Goal: Contribute content: Contribute content

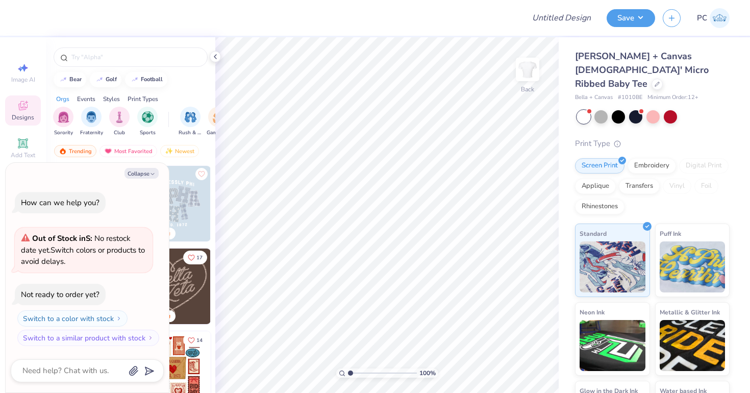
click at [593, 110] on div at bounding box center [653, 116] width 153 height 13
click at [595, 109] on div at bounding box center [600, 115] width 13 height 13
click at [654, 109] on div at bounding box center [653, 115] width 13 height 13
click at [621, 109] on div at bounding box center [618, 115] width 13 height 13
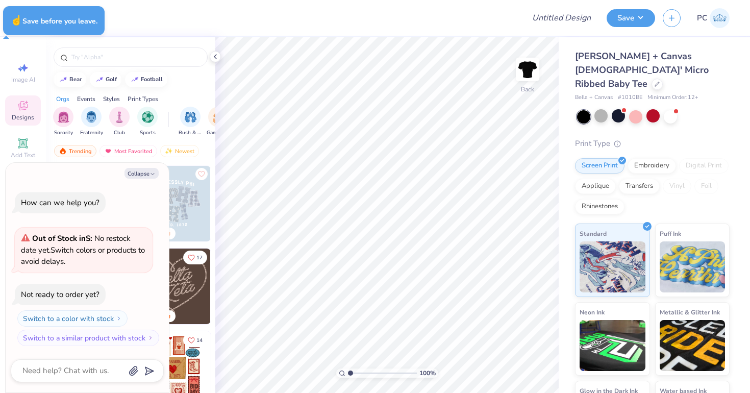
type textarea "x"
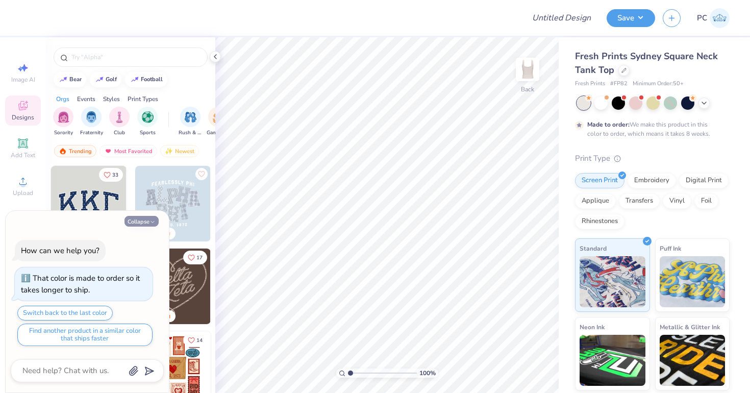
click at [151, 220] on icon "button" at bounding box center [153, 222] width 6 height 6
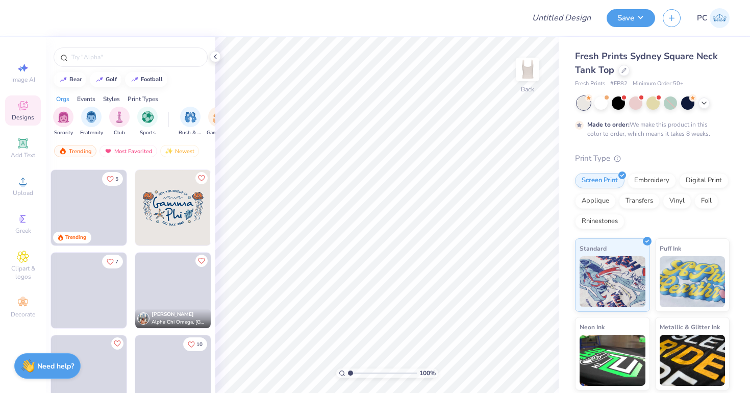
scroll to position [2476, 0]
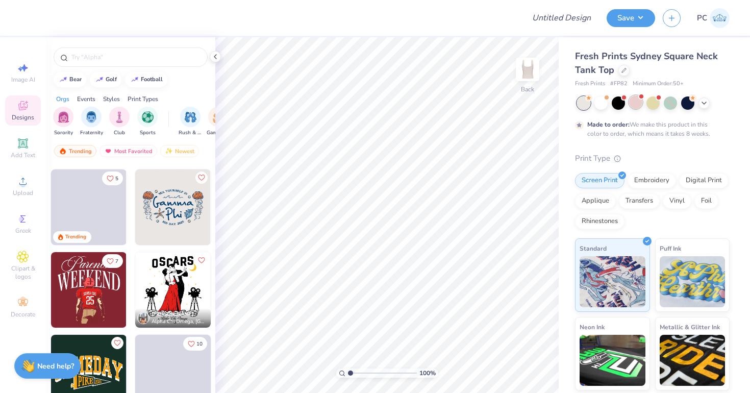
click at [637, 101] on div at bounding box center [635, 101] width 13 height 13
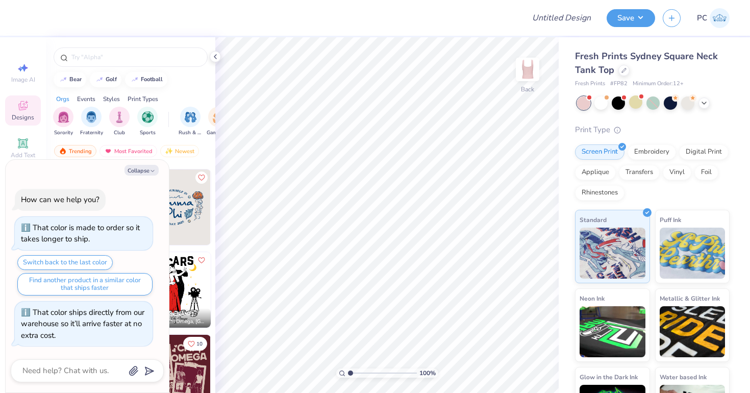
scroll to position [238, 0]
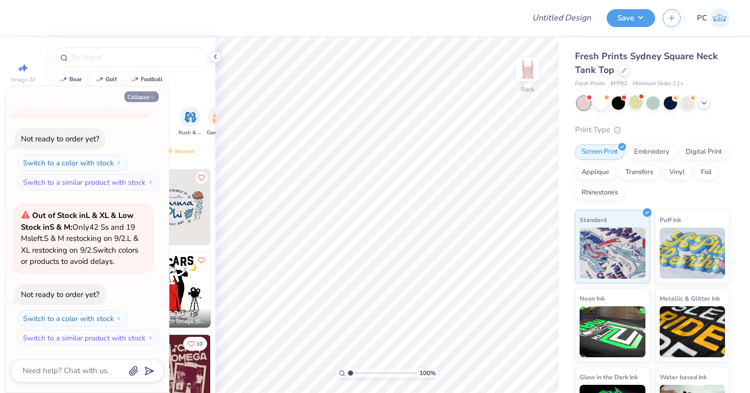
click at [141, 92] on button "Collapse" at bounding box center [142, 96] width 34 height 11
type textarea "x"
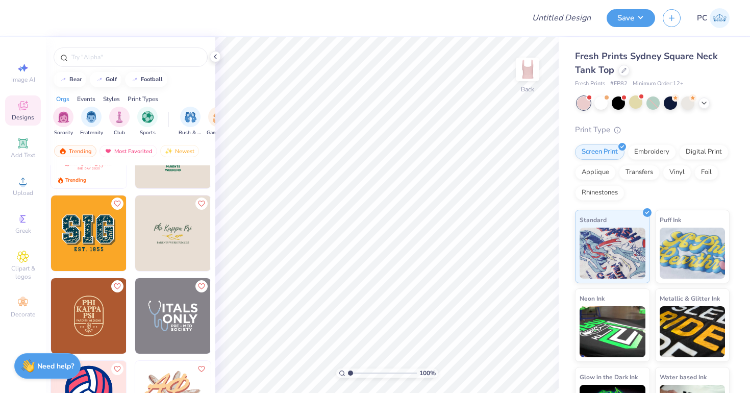
scroll to position [4101, 0]
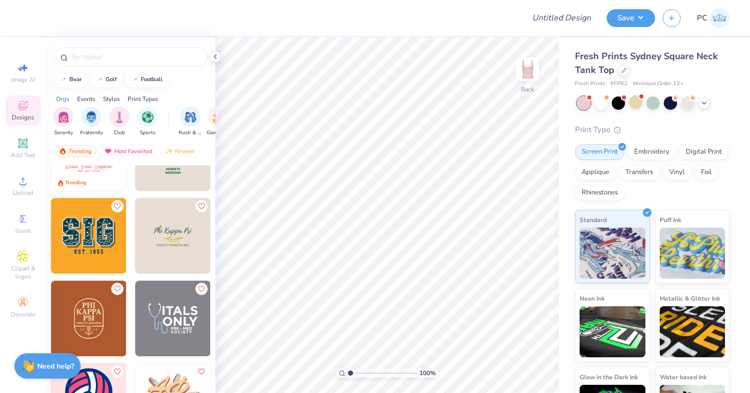
click at [174, 232] on img at bounding box center [173, 236] width 76 height 76
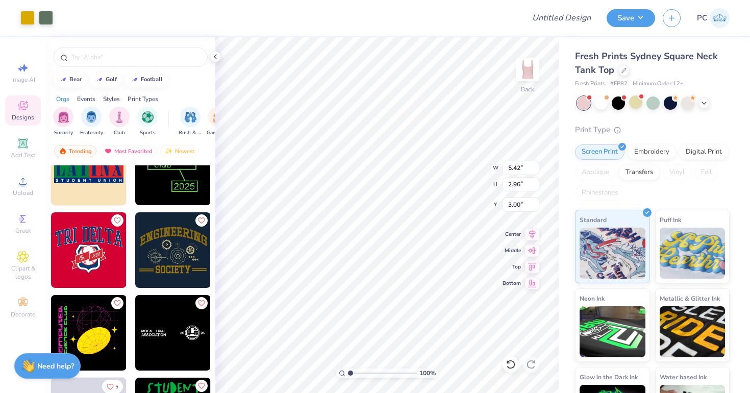
scroll to position [5004, 0]
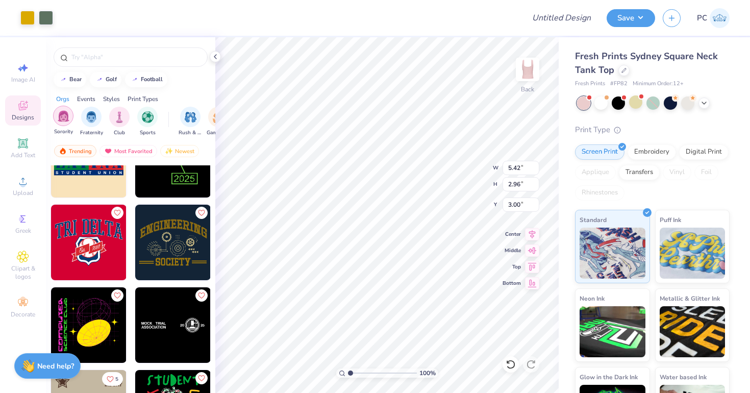
click at [63, 117] on img "filter for Sorority" at bounding box center [64, 116] width 12 height 12
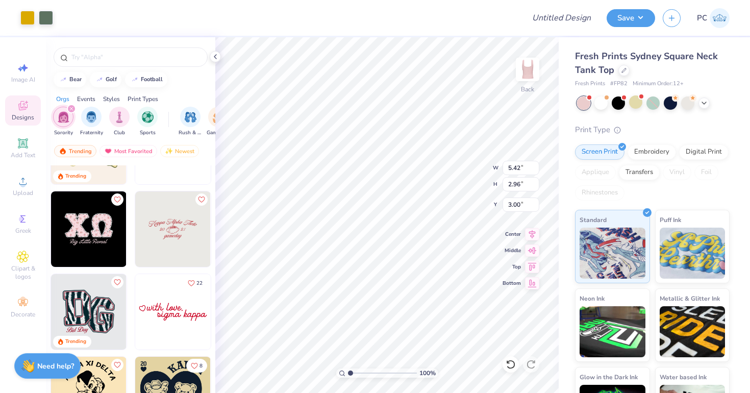
scroll to position [1215, 0]
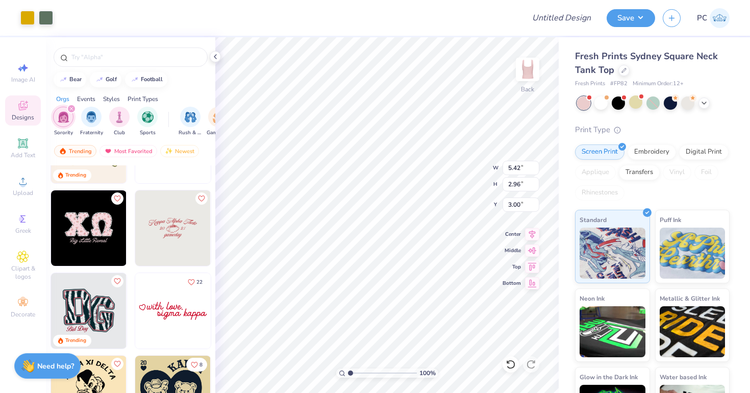
click at [172, 229] on img at bounding box center [173, 228] width 76 height 76
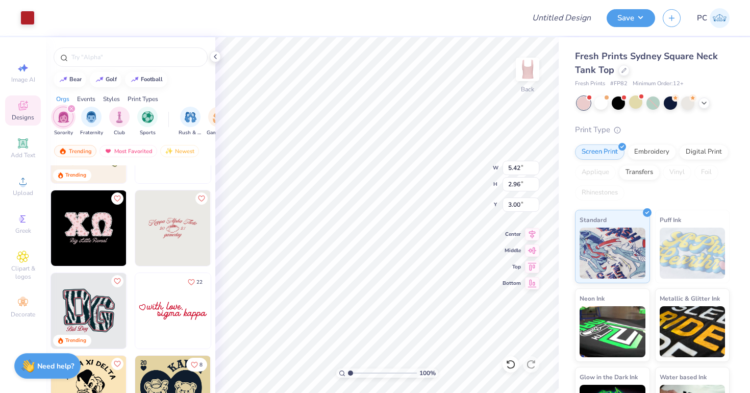
type input "7.03"
type input "2.87"
type input "8.28"
type input "1.79"
type input "6.13"
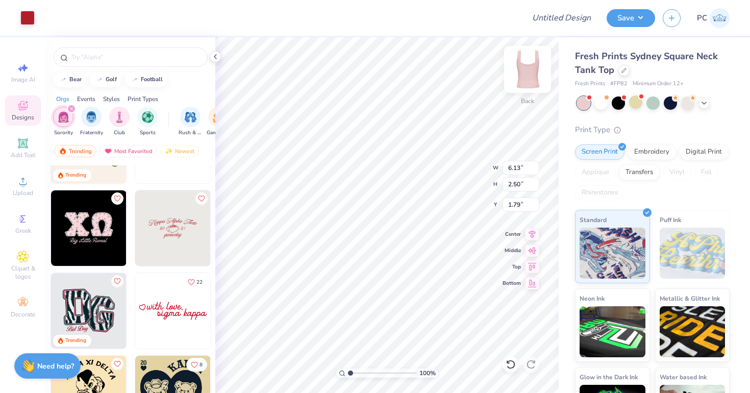
type input "2.50"
type input "1.75"
click at [428, 300] on li "Ungroup" at bounding box center [435, 301] width 80 height 20
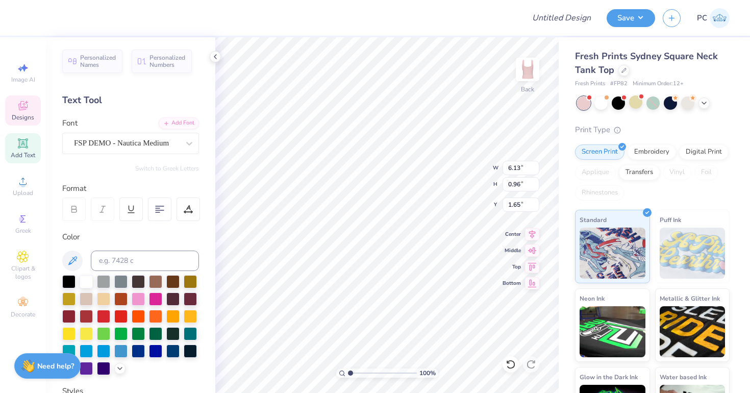
scroll to position [200, 0]
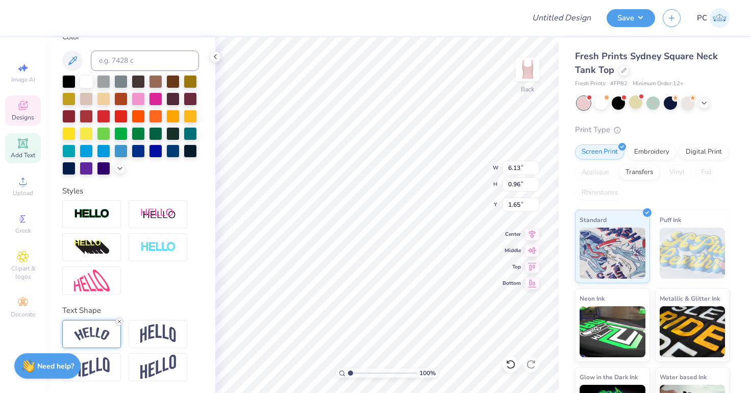
click at [118, 323] on icon at bounding box center [119, 321] width 6 height 6
type input "5.76"
type input "0.79"
type input "1.73"
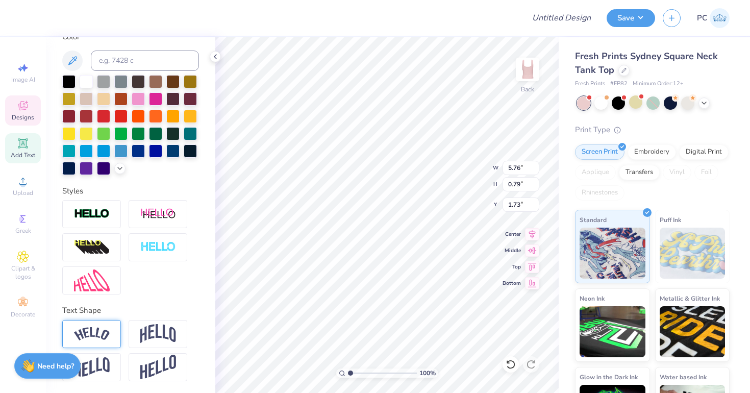
type textarea "K"
type textarea "Beta of [PERSON_NAME]"
click at [136, 132] on div at bounding box center [138, 132] width 13 height 13
click at [150, 133] on div at bounding box center [155, 132] width 13 height 13
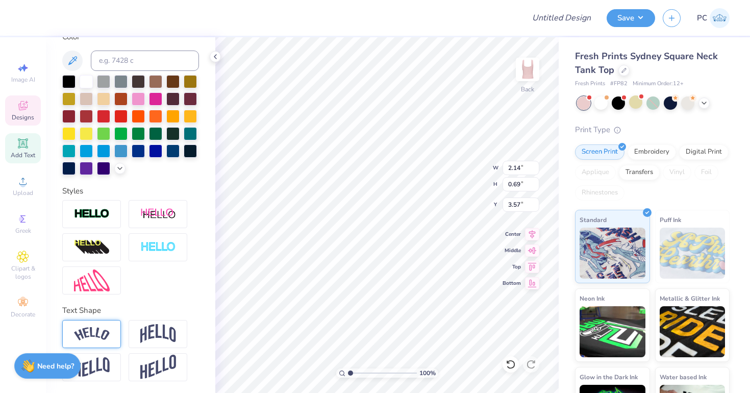
scroll to position [0, 0]
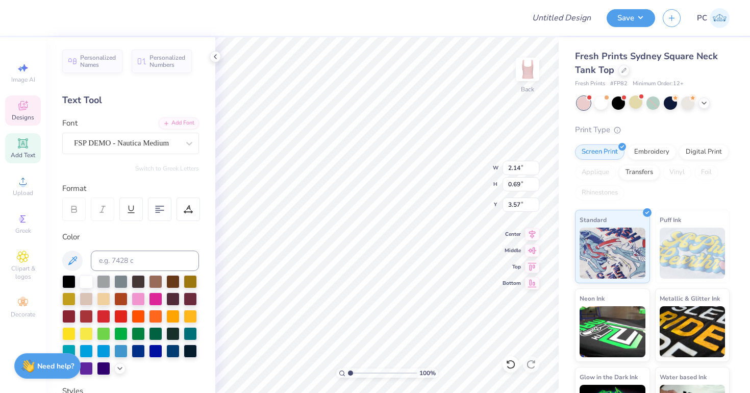
click at [28, 106] on icon at bounding box center [23, 106] width 12 height 12
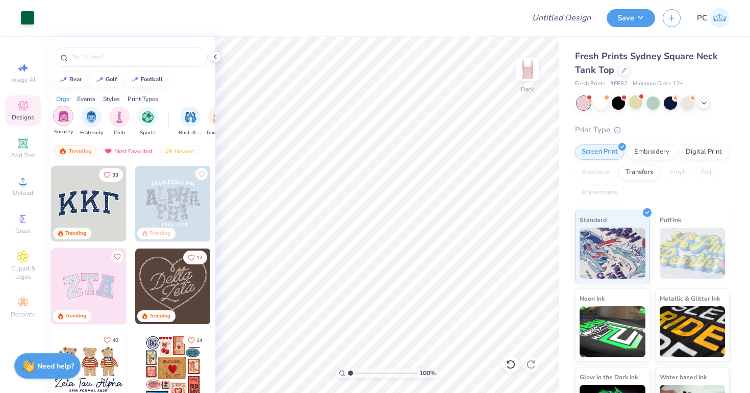
click at [60, 114] on img "filter for Sorority" at bounding box center [64, 116] width 12 height 12
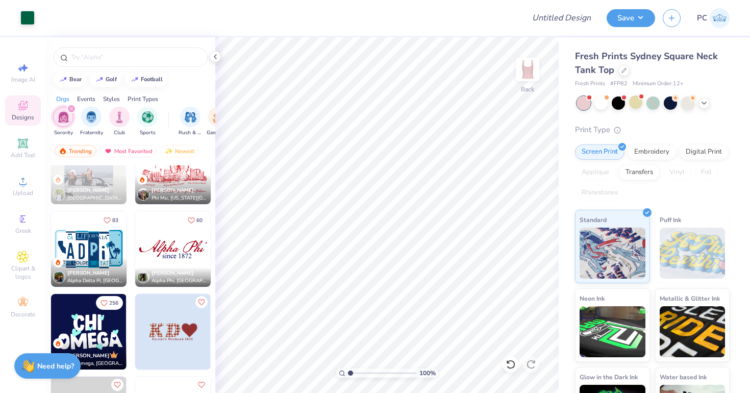
scroll to position [1550, 0]
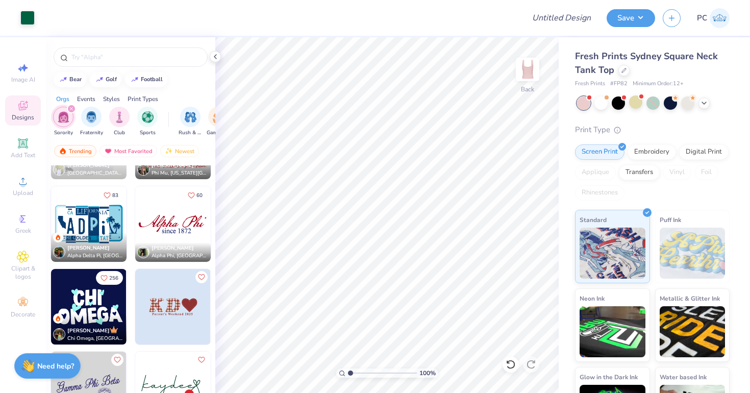
click at [178, 227] on img at bounding box center [173, 224] width 76 height 76
type input "4.05"
type input "0.83"
type input "1.71"
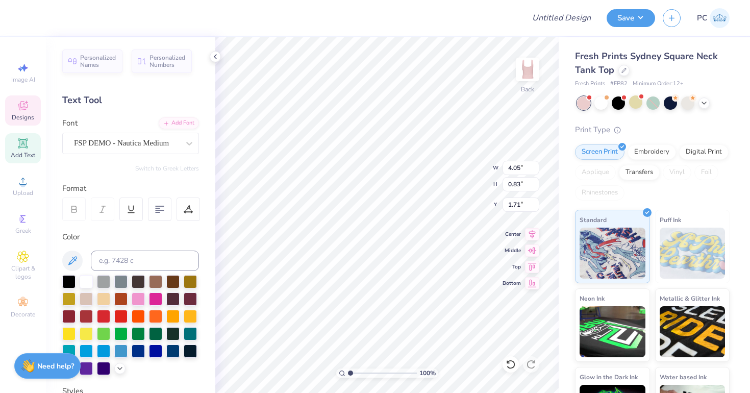
type input "7.03"
type input "1.90"
type input "3.00"
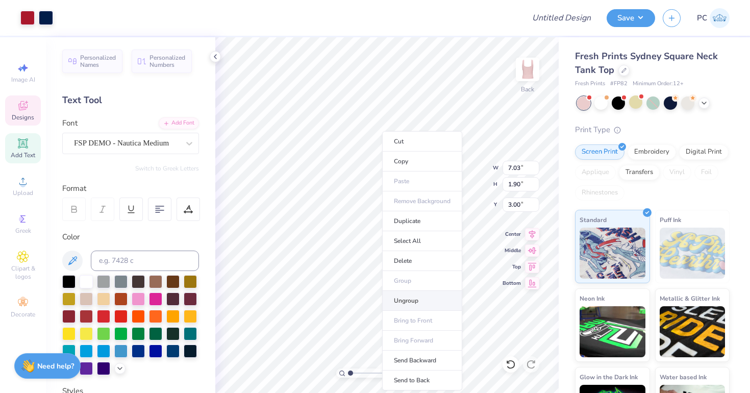
click at [407, 296] on li "Ungroup" at bounding box center [422, 301] width 80 height 20
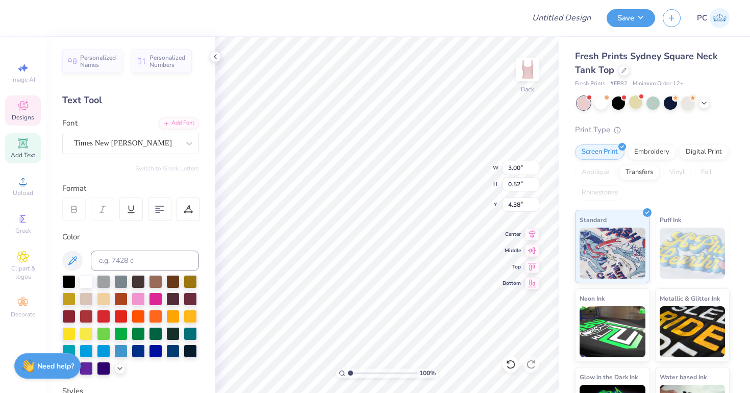
scroll to position [0, 1]
type textarea "since 1937"
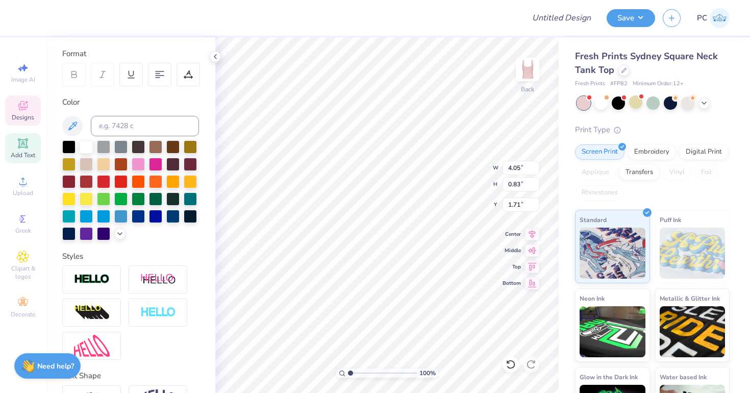
scroll to position [200, 0]
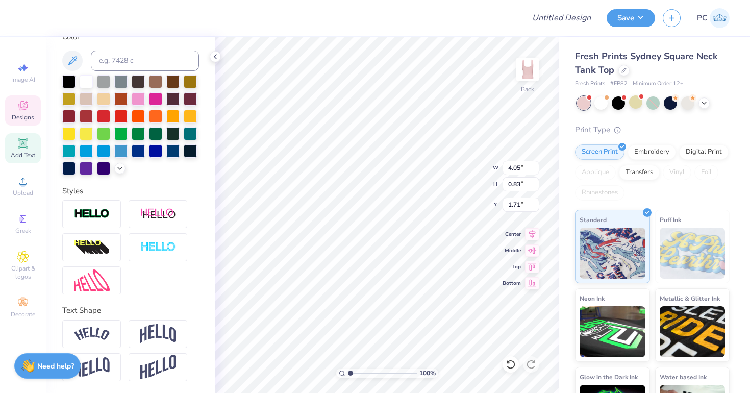
type input "5.44"
type input "1.11"
type input "1.43"
type input "1.28"
click at [158, 133] on div at bounding box center [155, 132] width 13 height 13
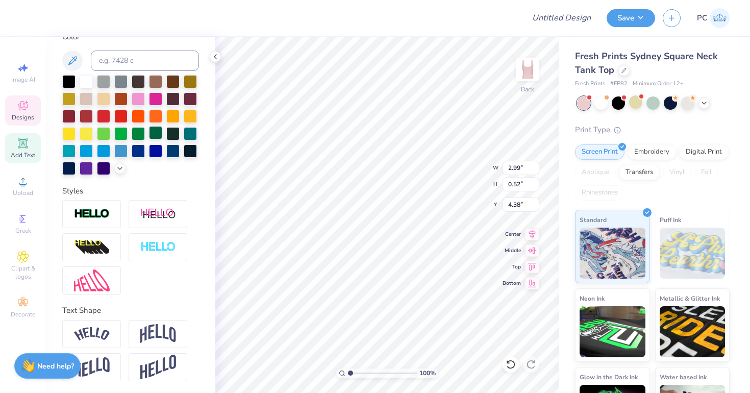
type input "1.52"
type input "0.26"
type input "4.64"
type input "2.39"
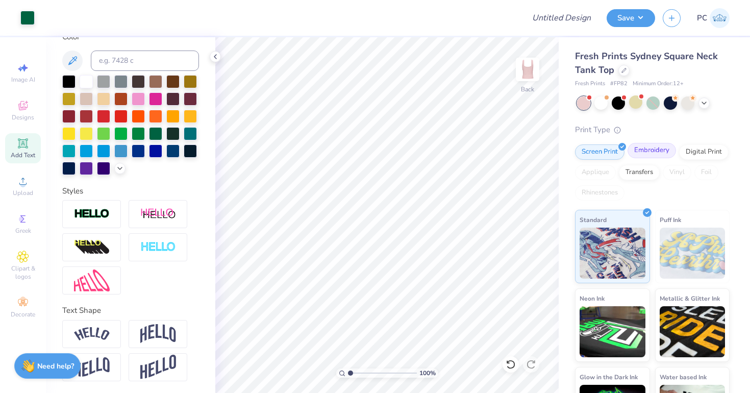
click at [663, 152] on div "Embroidery" at bounding box center [652, 150] width 48 height 15
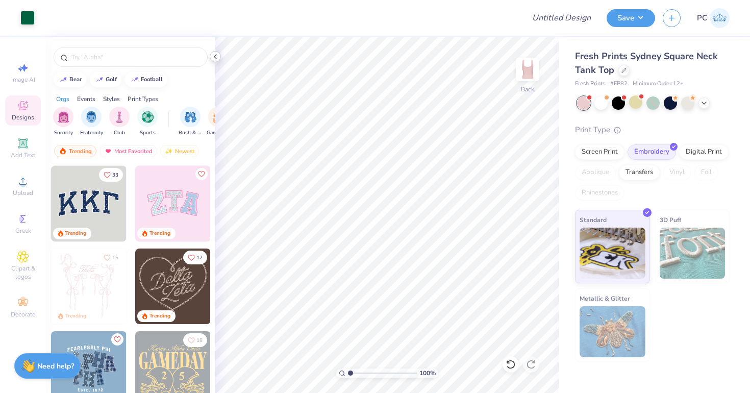
click at [216, 56] on icon at bounding box center [215, 57] width 8 height 8
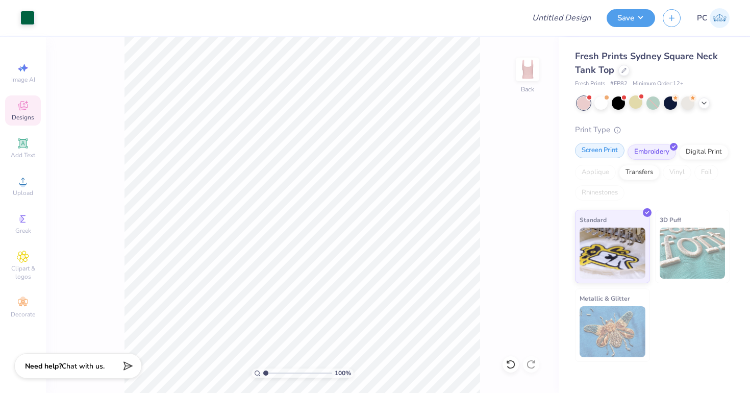
click at [600, 150] on div "Screen Print" at bounding box center [599, 150] width 49 height 15
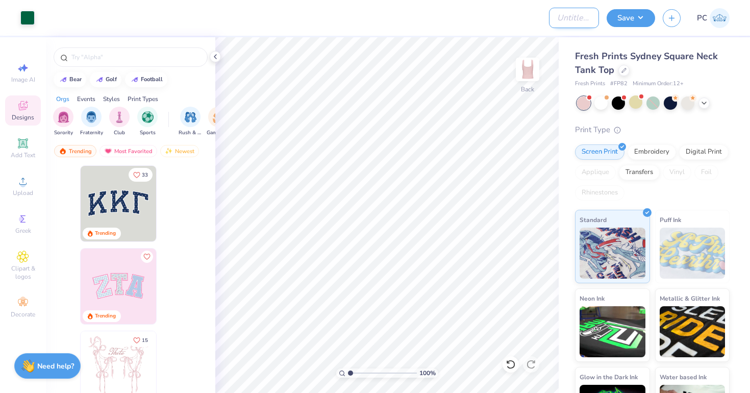
click at [567, 19] on input "Design Title" at bounding box center [574, 18] width 50 height 20
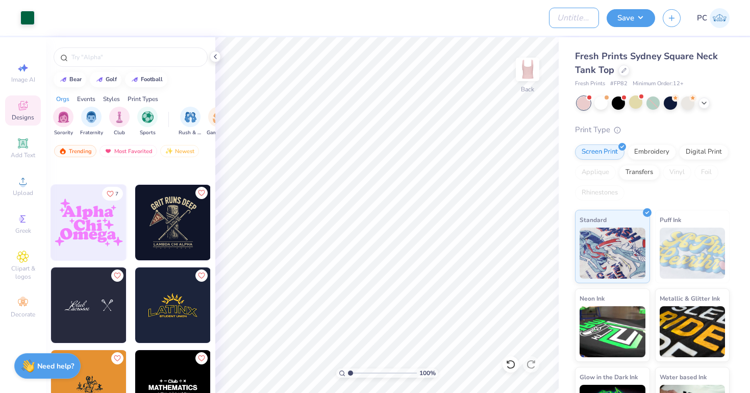
scroll to position [3545, 0]
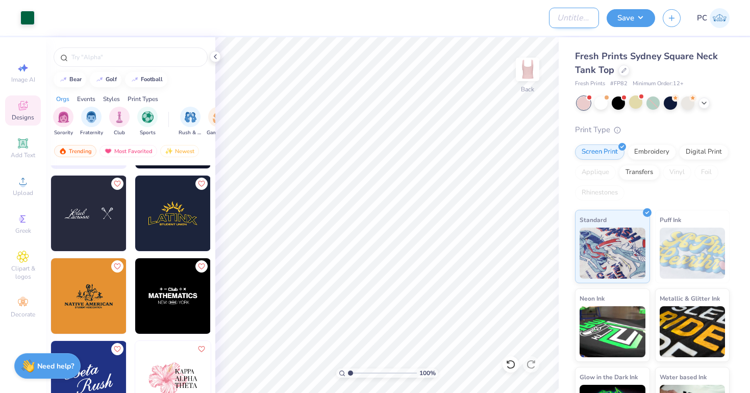
click at [581, 23] on input "Design Title" at bounding box center [574, 18] width 50 height 20
type input "Beta of [PERSON_NAME]"
click at [633, 19] on button "Save" at bounding box center [631, 17] width 48 height 18
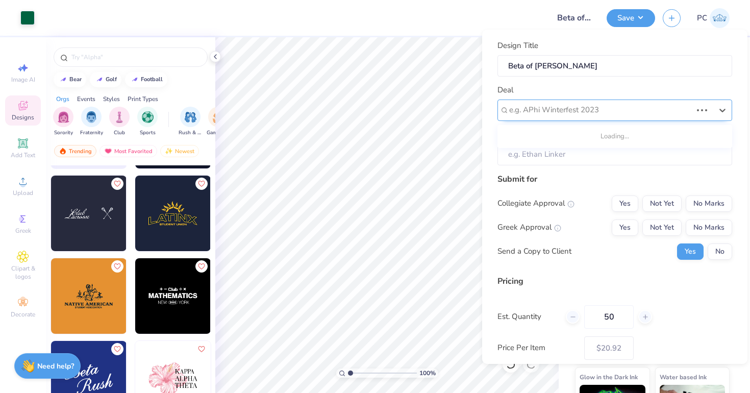
click at [579, 115] on div at bounding box center [600, 110] width 183 height 14
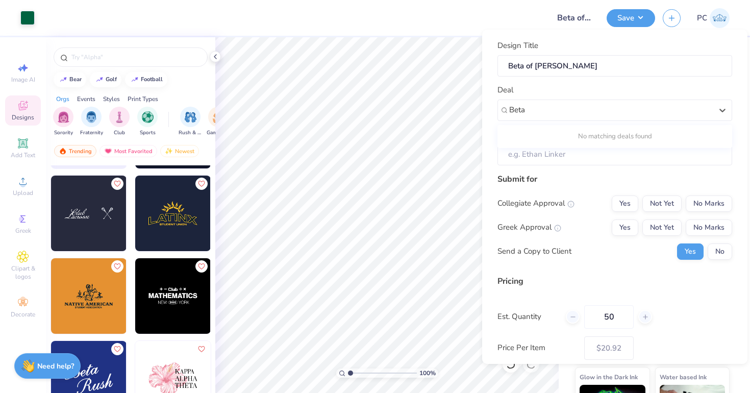
type input "Beta"
type input "T-shirt Sara"
type input "Tshirt-"
click at [539, 142] on div "T shirt - [PERSON_NAME]" at bounding box center [615, 137] width 227 height 17
type input "T shirt"
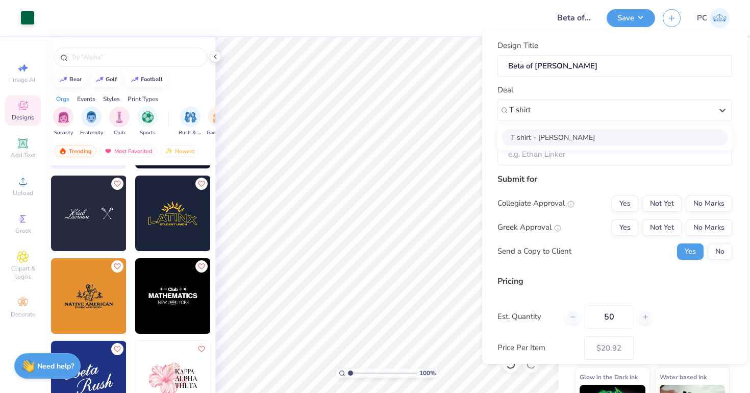
type input "[PERSON_NAME]"
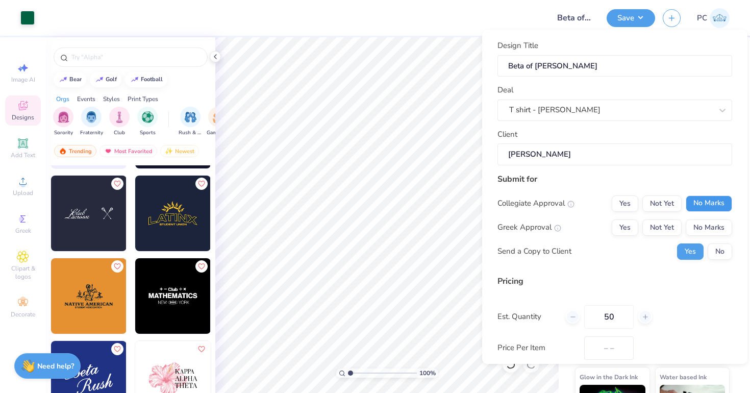
click at [722, 203] on button "No Marks" at bounding box center [709, 203] width 46 height 16
click at [630, 228] on button "Yes" at bounding box center [625, 227] width 27 height 16
type input "$20.92"
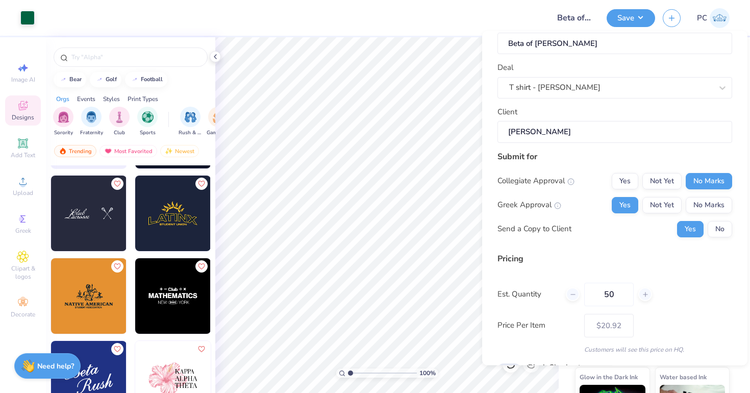
scroll to position [42, 0]
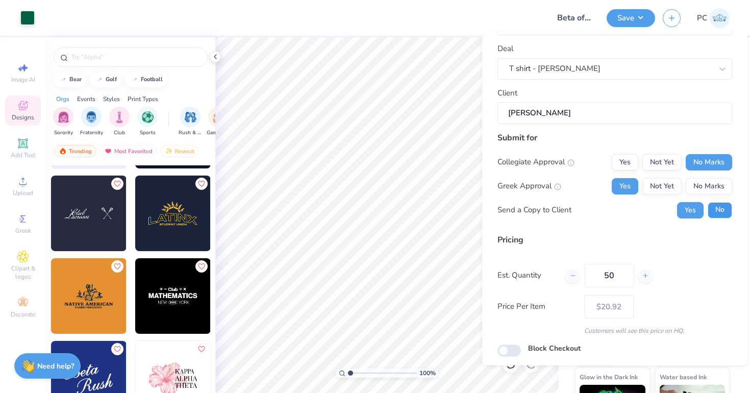
click at [721, 215] on button "No" at bounding box center [720, 210] width 24 height 16
click at [523, 350] on div "Block Checkout" at bounding box center [615, 349] width 235 height 12
click at [514, 349] on input "Block Checkout" at bounding box center [509, 350] width 23 height 12
checkbox input "true"
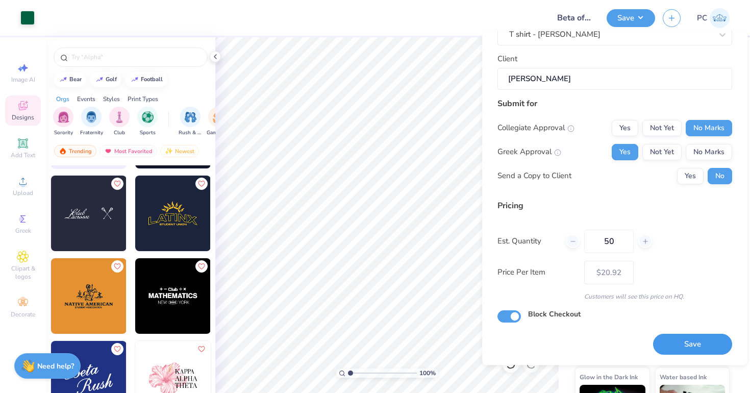
click at [677, 353] on button "Save" at bounding box center [692, 344] width 79 height 21
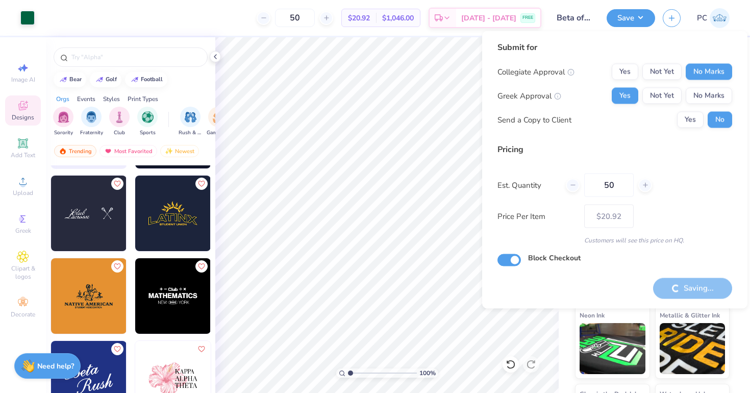
type input "– –"
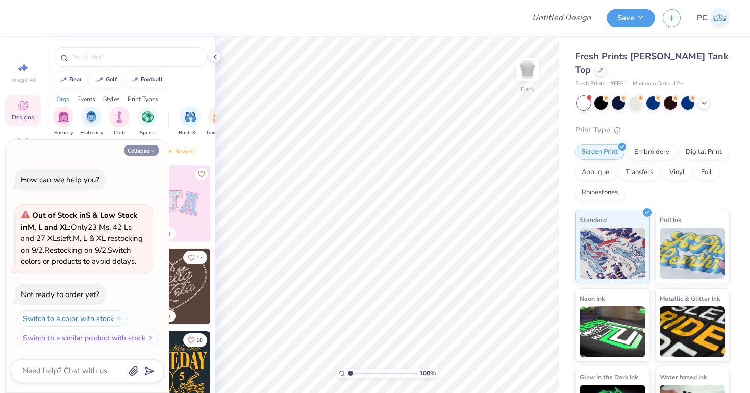
click at [134, 145] on button "Collapse" at bounding box center [142, 150] width 34 height 11
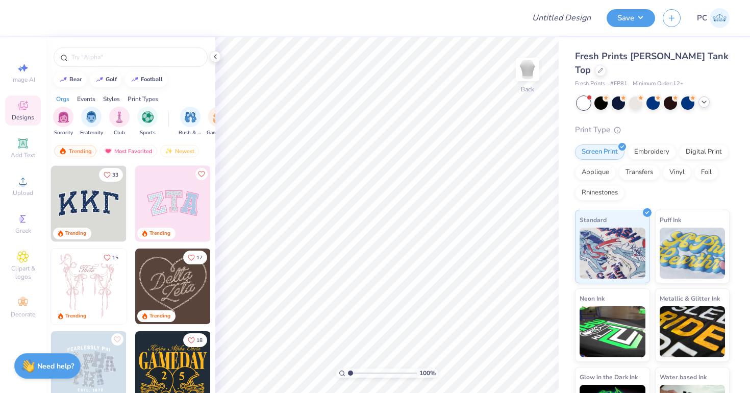
click at [709, 96] on div at bounding box center [704, 101] width 11 height 11
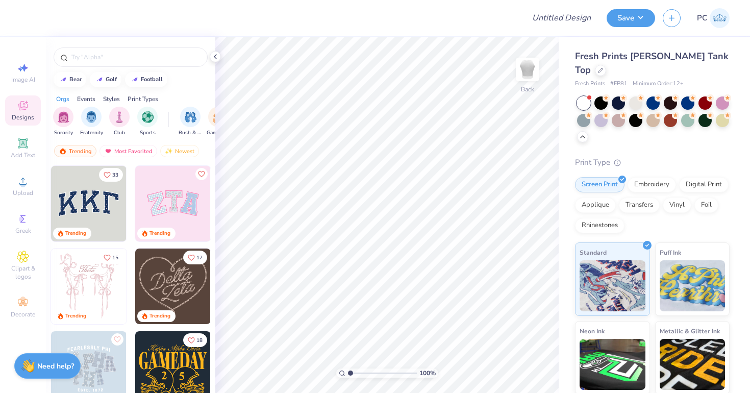
click at [696, 106] on div at bounding box center [653, 119] width 153 height 46
click at [690, 113] on div at bounding box center [687, 119] width 13 height 13
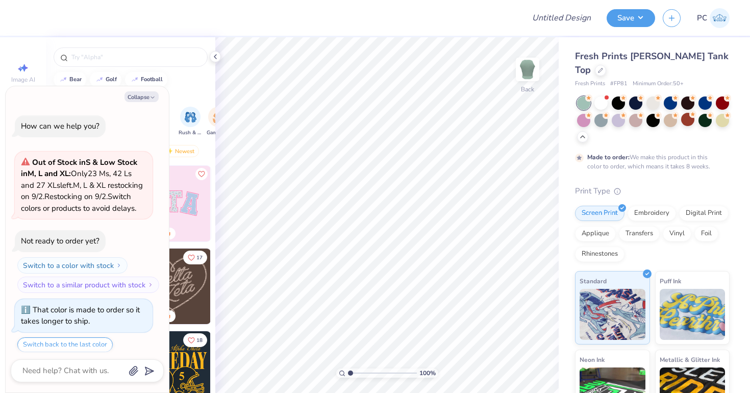
scroll to position [43, 0]
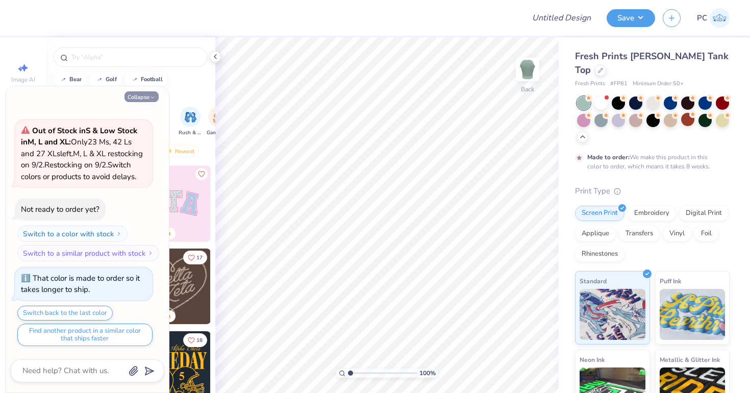
click at [144, 97] on button "Collapse" at bounding box center [142, 96] width 34 height 11
type textarea "x"
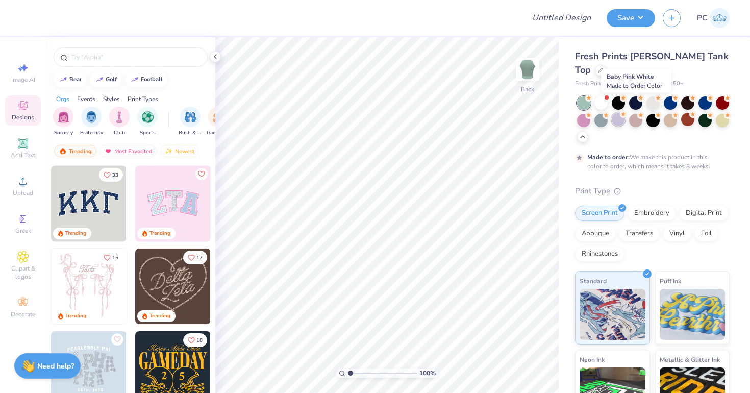
click at [621, 113] on div at bounding box center [618, 119] width 13 height 13
click at [622, 113] on div at bounding box center [618, 119] width 13 height 13
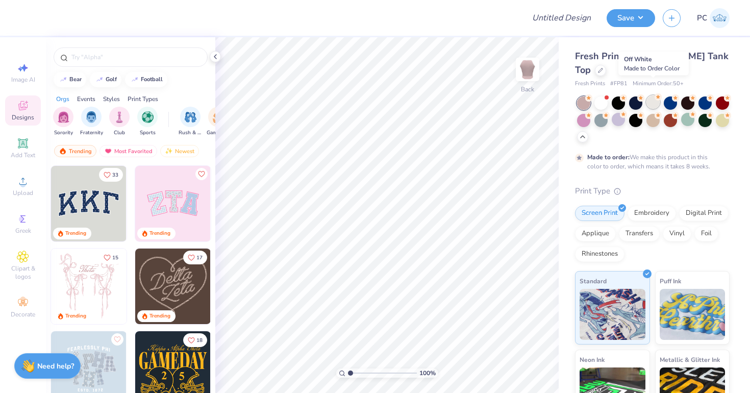
click at [652, 95] on div at bounding box center [653, 101] width 13 height 13
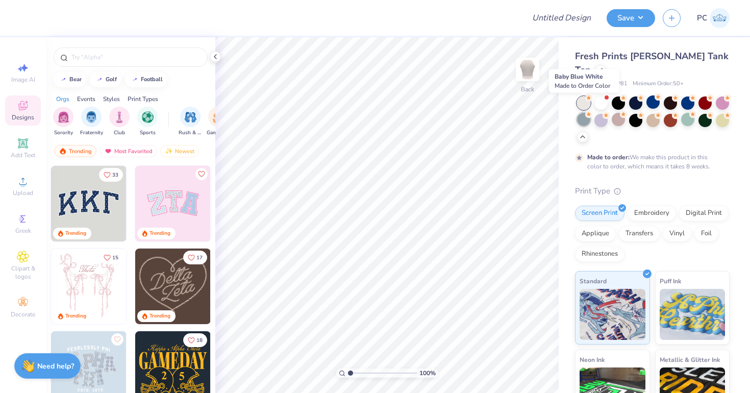
click at [583, 113] on div at bounding box center [583, 119] width 13 height 13
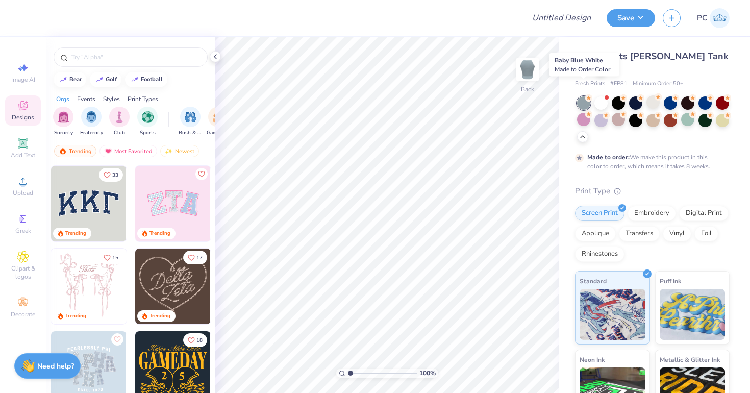
click at [583, 96] on div at bounding box center [583, 102] width 13 height 13
click at [689, 113] on div at bounding box center [687, 119] width 13 height 13
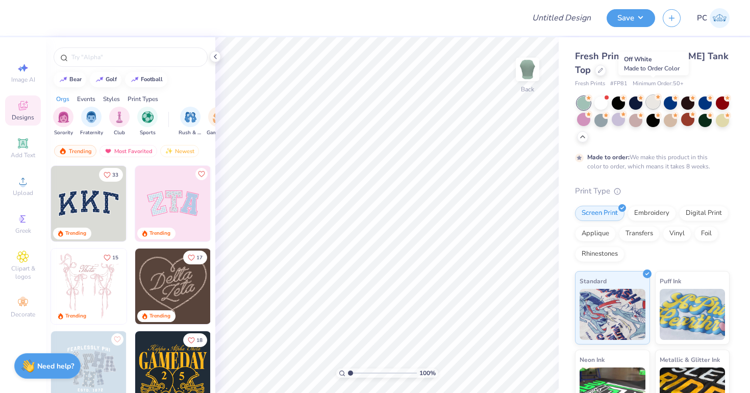
click at [653, 95] on div at bounding box center [653, 101] width 13 height 13
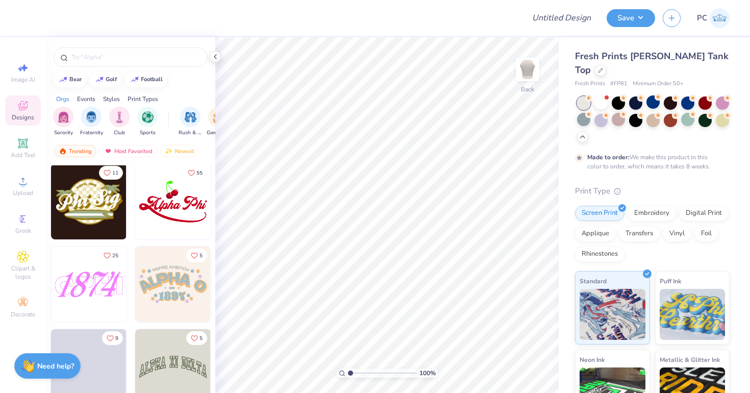
scroll to position [7032, 0]
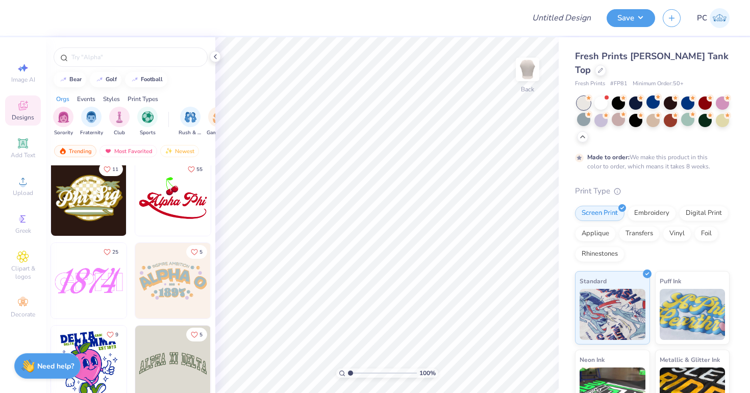
click at [99, 284] on img at bounding box center [89, 281] width 76 height 76
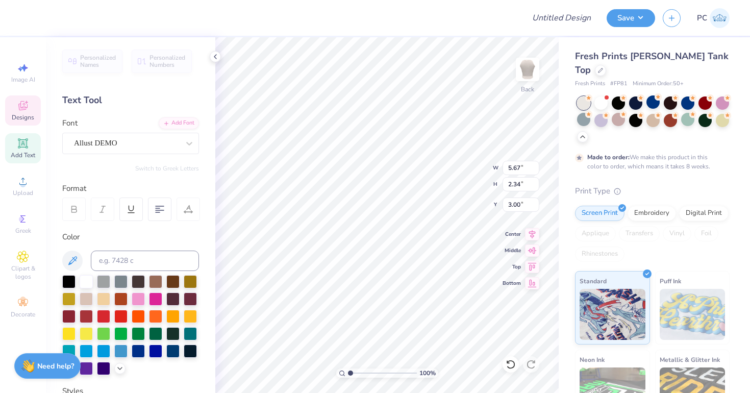
scroll to position [0, 0]
type textarea "1937"
type input "3.00"
type input "7.51"
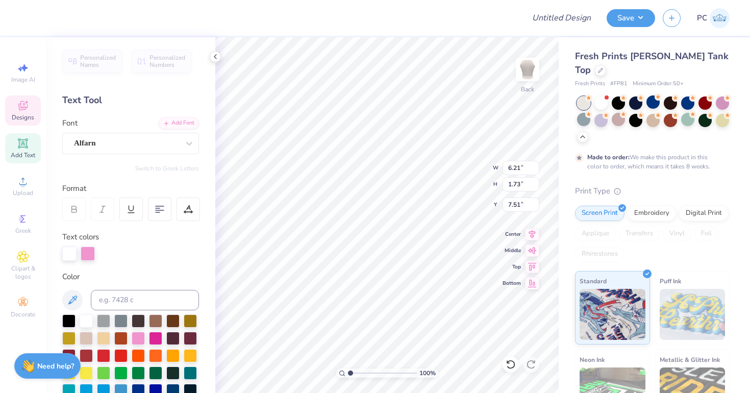
type input "6.21"
type input "1.73"
type input "3.43"
type textarea "V"
type textarea "Beta of [PERSON_NAME]"
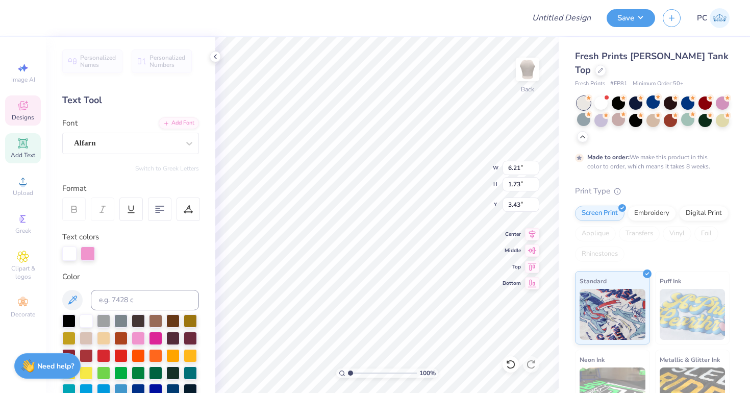
scroll to position [0, 2]
type input "5.87"
type input "2.36"
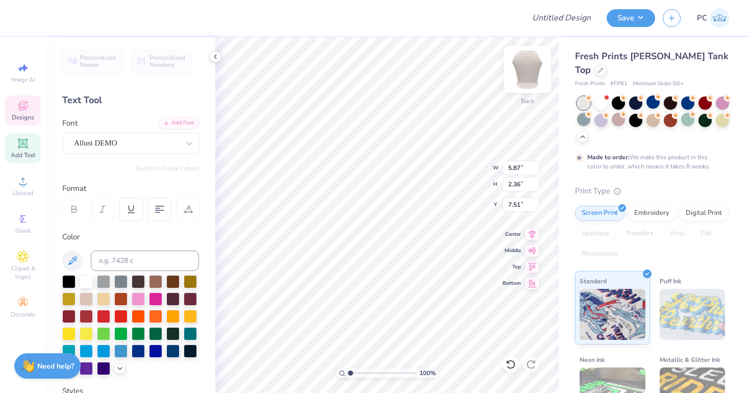
type input "8.20"
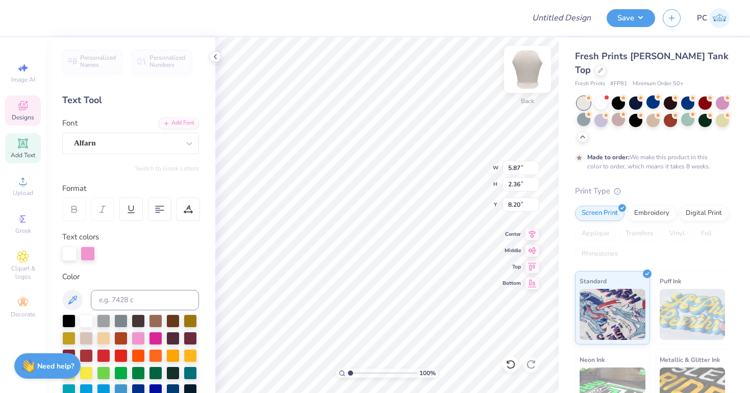
type input "7.19"
type input "0.64"
type input "4.03"
type textarea "BETA OF [PERSON_NAME]"
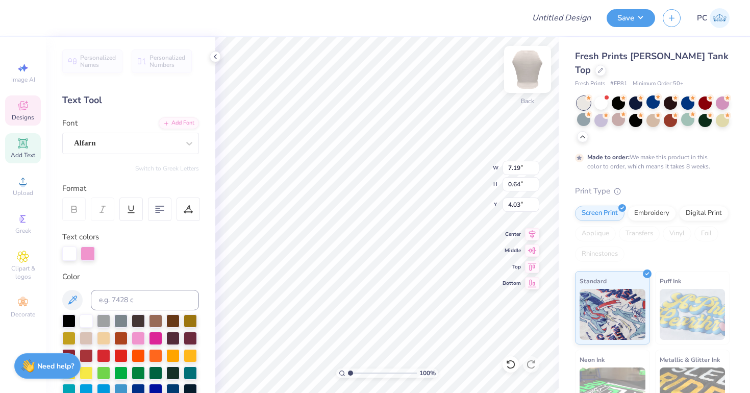
scroll to position [0, 3]
type input "5.87"
type input "2.36"
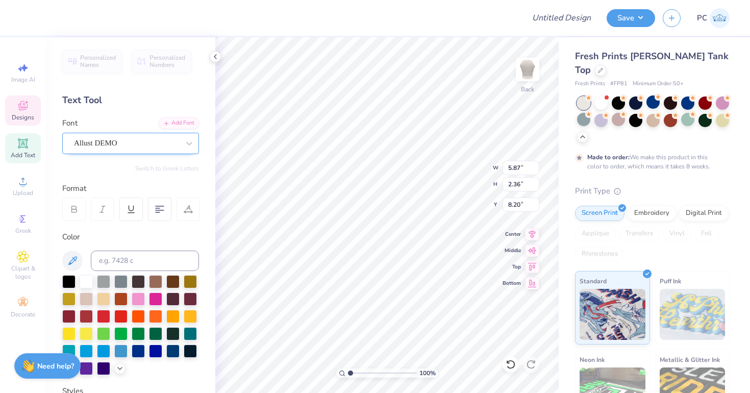
type input "3.18"
type input "6.07"
type input "7.19"
type input "0.59"
type input "4.06"
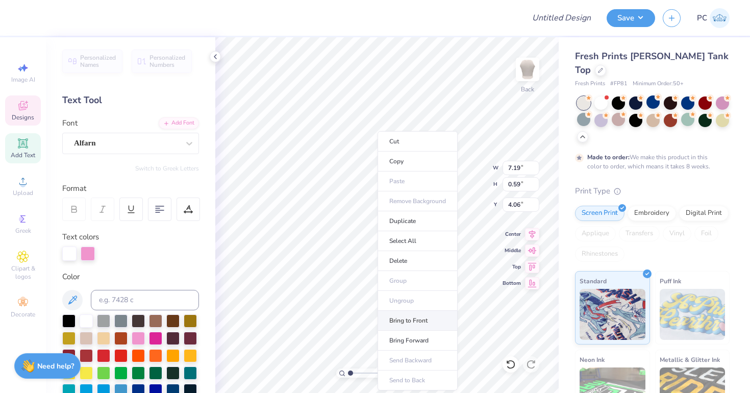
click at [410, 317] on li "Bring to Front" at bounding box center [418, 321] width 80 height 20
type input "5.87"
type input "2.36"
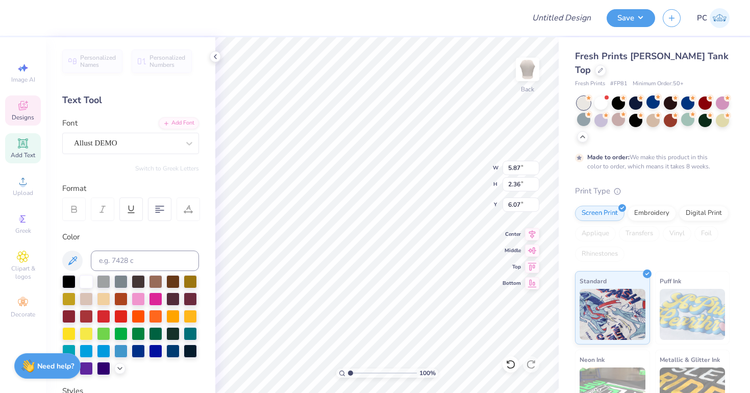
type input "3.18"
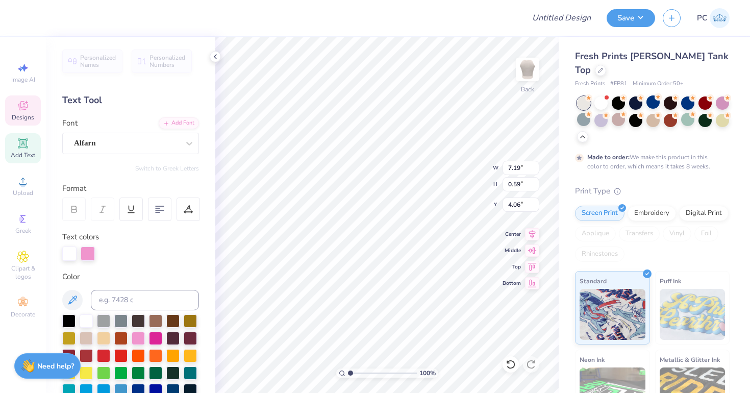
type input "5.87"
type input "2.36"
type input "3.18"
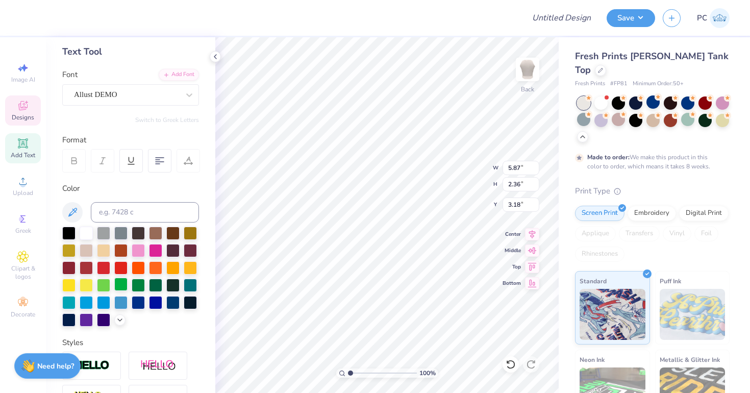
scroll to position [58, 0]
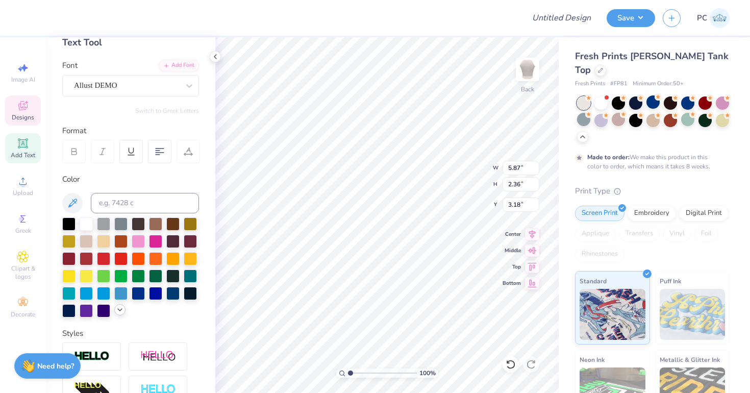
click at [119, 306] on icon at bounding box center [120, 310] width 8 height 8
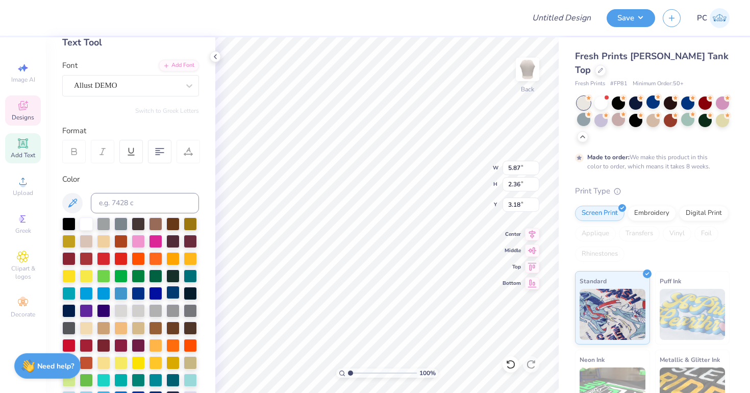
click at [173, 295] on div at bounding box center [172, 292] width 13 height 13
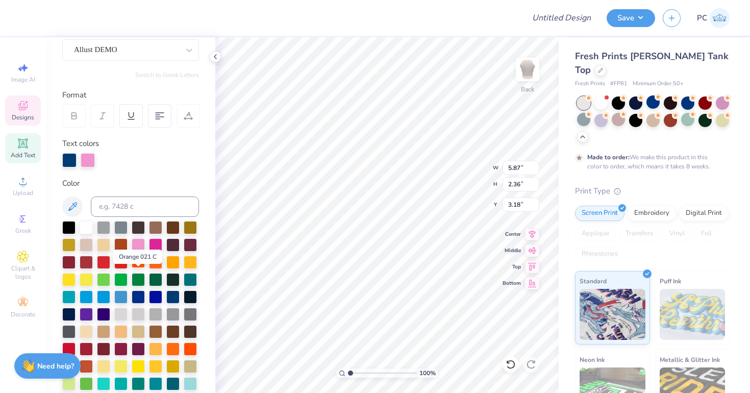
scroll to position [114, 0]
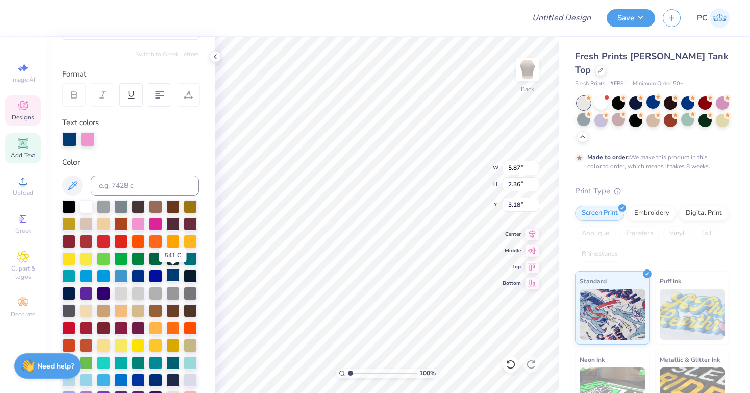
click at [177, 276] on div at bounding box center [172, 274] width 13 height 13
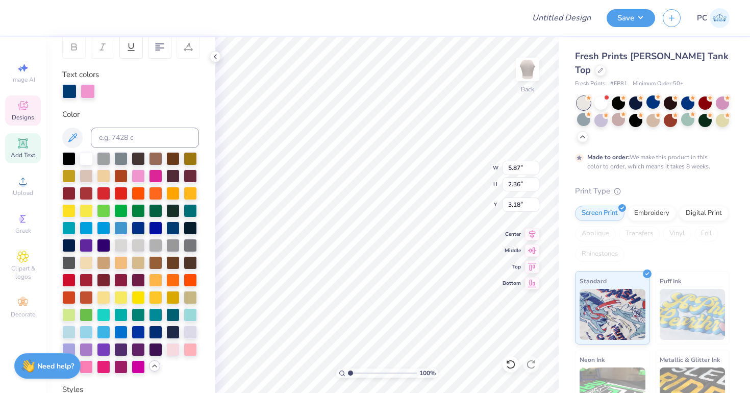
scroll to position [172, 0]
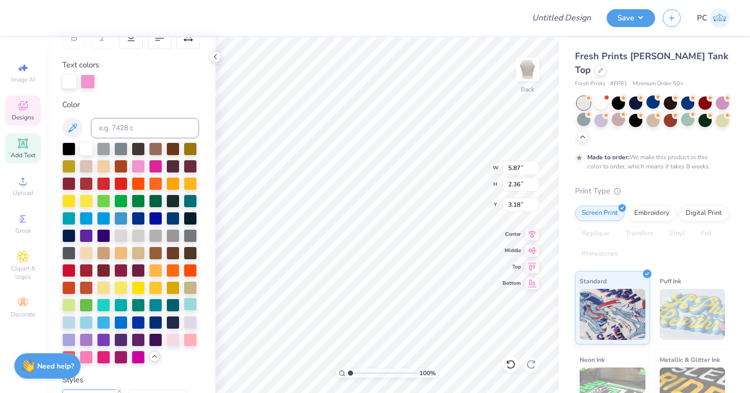
type input "7.19"
type input "0.59"
type input "4.06"
click at [173, 339] on div at bounding box center [172, 338] width 13 height 13
click at [105, 82] on div at bounding box center [106, 80] width 14 height 14
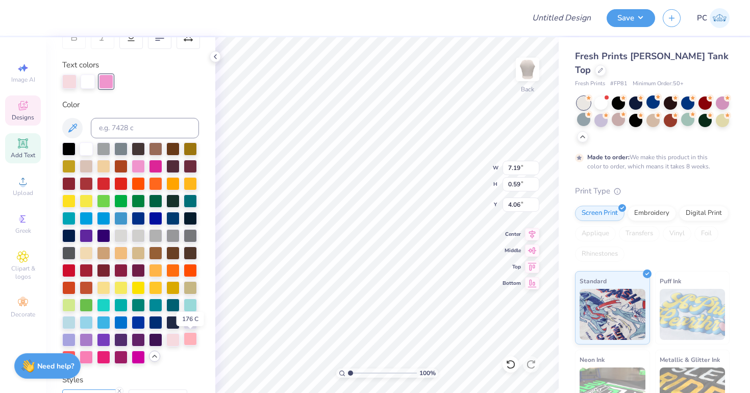
click at [195, 340] on div at bounding box center [190, 338] width 13 height 13
click at [71, 80] on div at bounding box center [69, 80] width 14 height 14
click at [196, 341] on div at bounding box center [190, 338] width 13 height 13
click at [87, 84] on div at bounding box center [88, 80] width 14 height 14
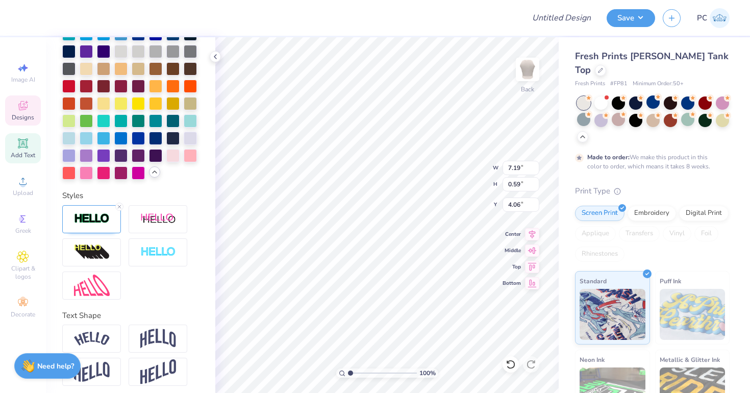
scroll to position [361, 0]
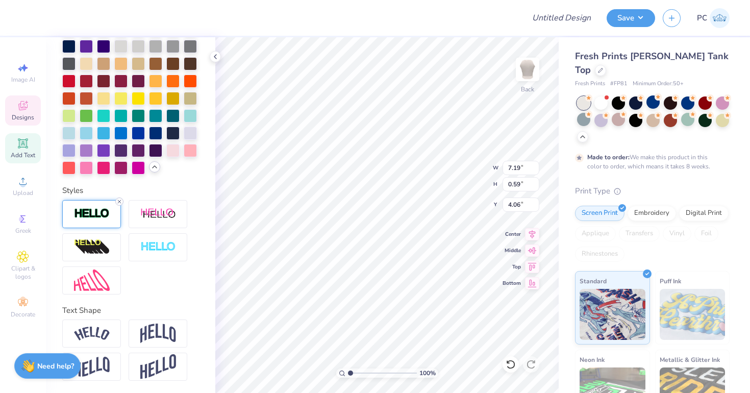
click at [119, 201] on line at bounding box center [119, 201] width 3 height 3
type input "7.18"
type input "0.58"
click at [97, 213] on img at bounding box center [92, 214] width 36 height 12
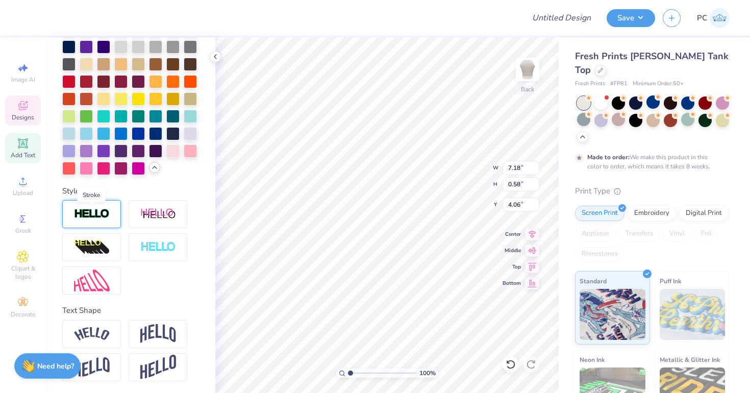
type input "7.19"
type input "0.59"
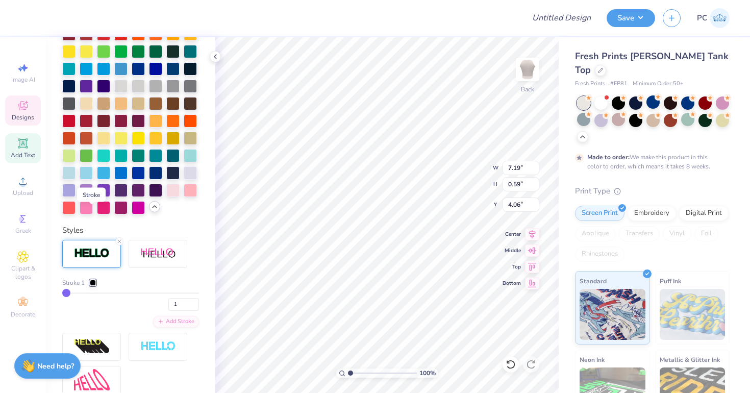
scroll to position [361, 0]
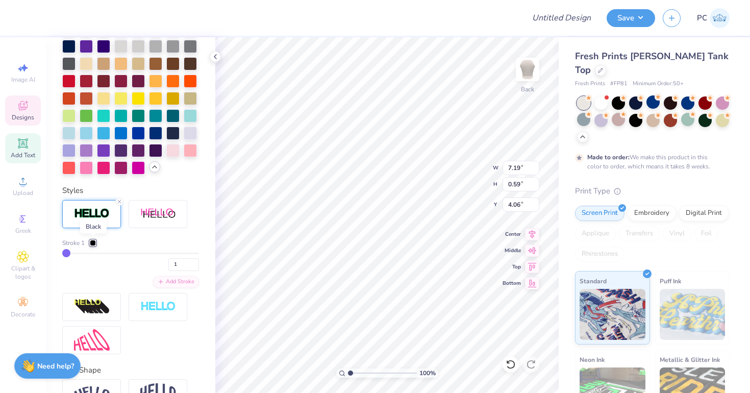
click at [94, 241] on div at bounding box center [93, 243] width 6 height 6
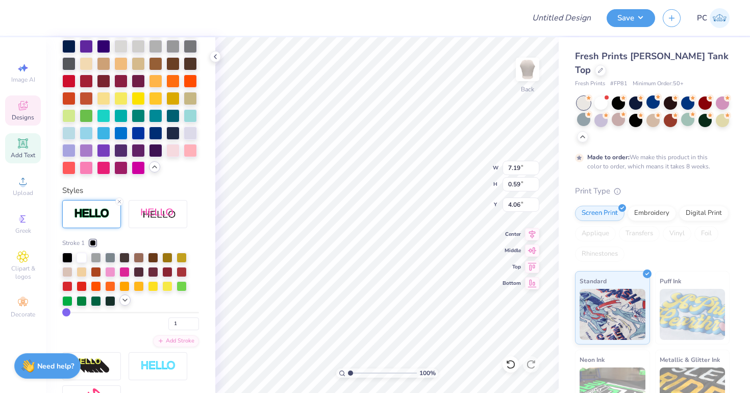
click at [123, 299] on icon at bounding box center [125, 300] width 8 height 8
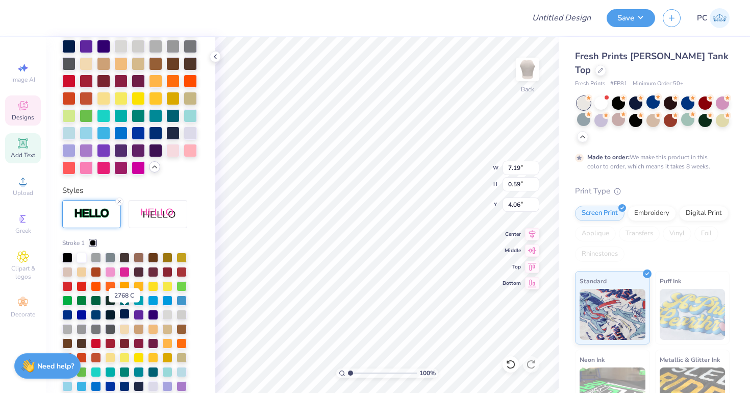
click at [126, 314] on div at bounding box center [124, 314] width 10 height 10
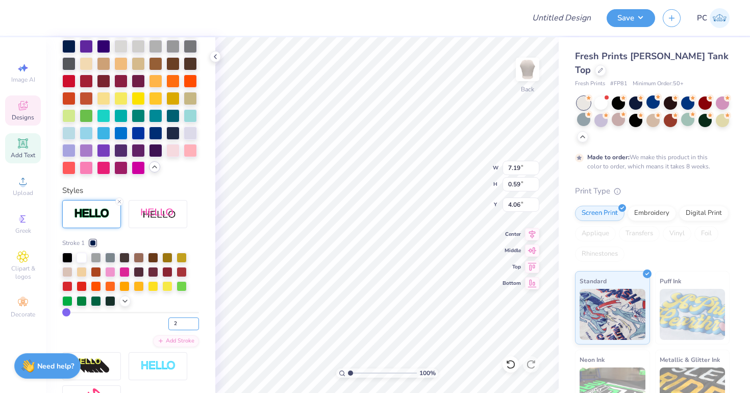
type input "2"
click at [193, 322] on input "2" at bounding box center [183, 323] width 31 height 13
type input "2"
click at [207, 270] on div "Personalized Names Personalized Numbers Text Tool Add Font Font Alfarn Switch t…" at bounding box center [130, 215] width 169 height 356
type input "0.60"
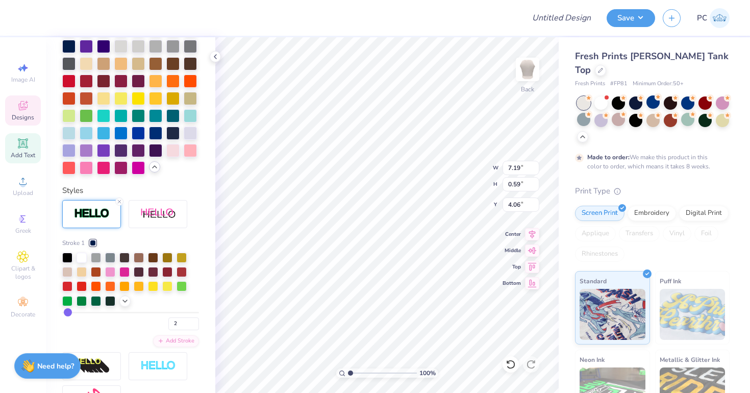
type input "4.05"
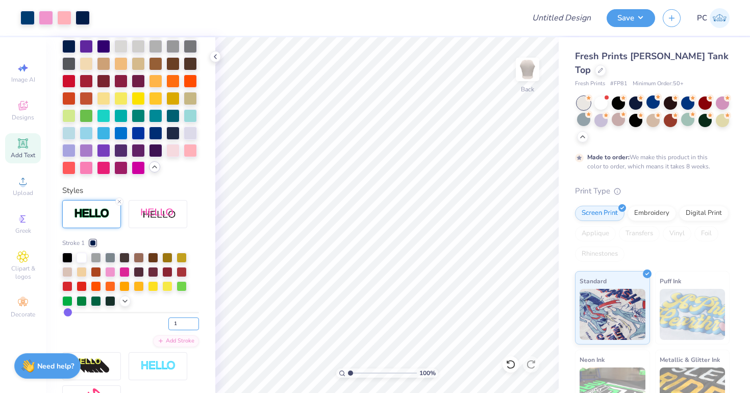
type input "1"
click at [195, 325] on input "1" at bounding box center [183, 323] width 31 height 13
type input "1"
click at [125, 300] on icon at bounding box center [125, 300] width 8 height 8
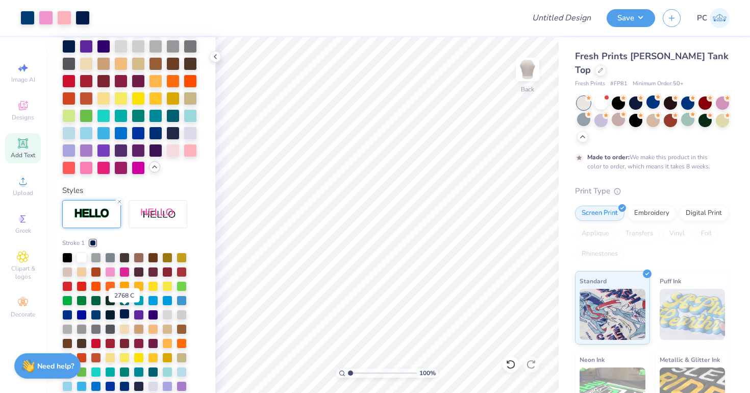
click at [125, 314] on div at bounding box center [124, 314] width 10 height 10
click at [92, 242] on div at bounding box center [93, 243] width 6 height 6
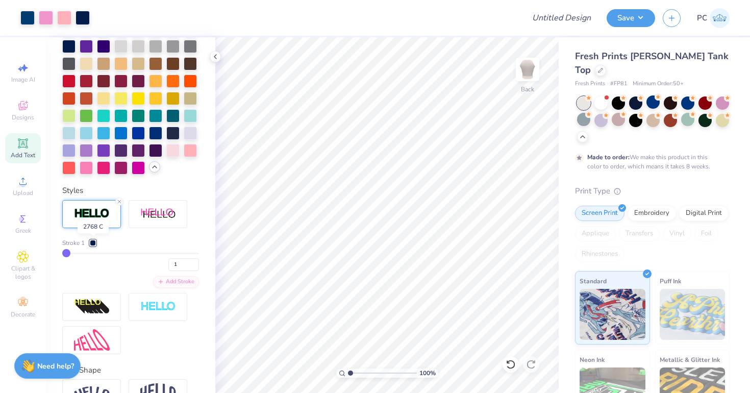
click at [92, 243] on div at bounding box center [93, 243] width 6 height 6
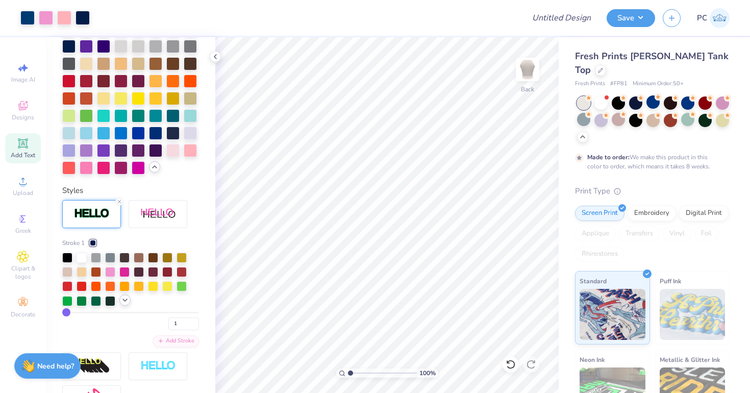
click at [125, 305] on div at bounding box center [124, 299] width 11 height 11
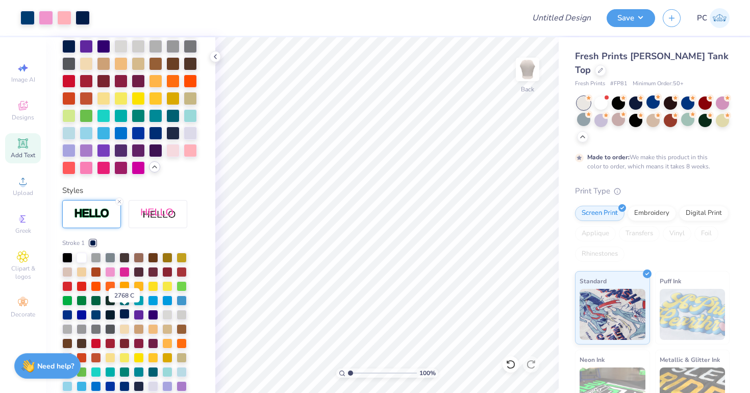
click at [126, 313] on div at bounding box center [124, 314] width 10 height 10
click at [125, 313] on div at bounding box center [124, 314] width 10 height 10
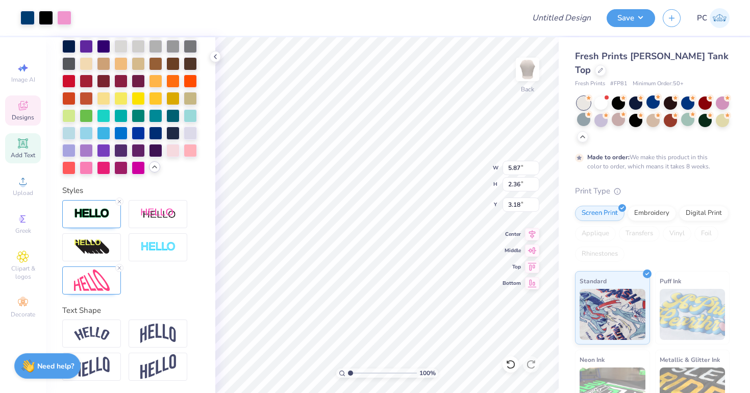
type input "5.91"
type input "2.40"
type input "3.15"
click at [118, 267] on icon at bounding box center [119, 268] width 6 height 6
type input "6.49"
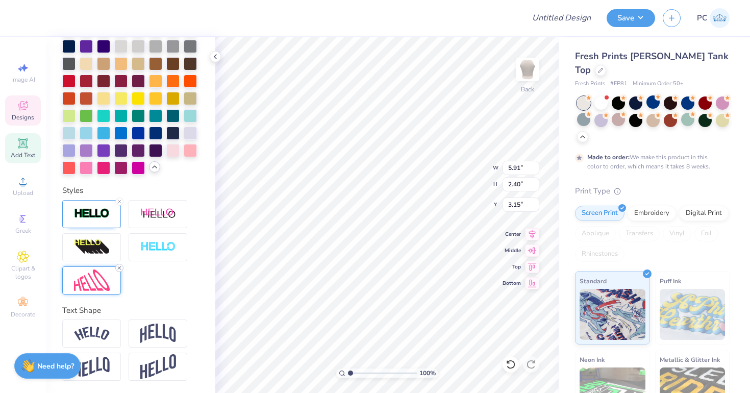
type input "2.28"
type input "3.22"
click at [509, 360] on icon at bounding box center [511, 364] width 10 height 10
type input "5.91"
type input "2.40"
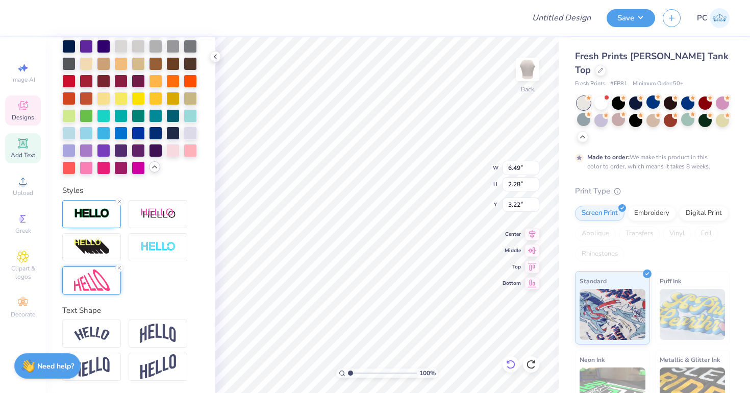
type input "3.15"
type input "8.00"
type input "5.91"
type input "2.40"
type input "3.15"
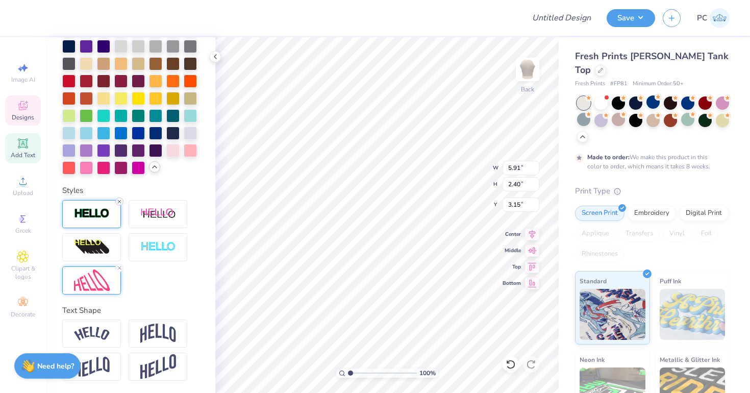
click at [121, 201] on icon at bounding box center [119, 202] width 6 height 6
type input "5.87"
type input "2.36"
type input "3.18"
type input "3.38"
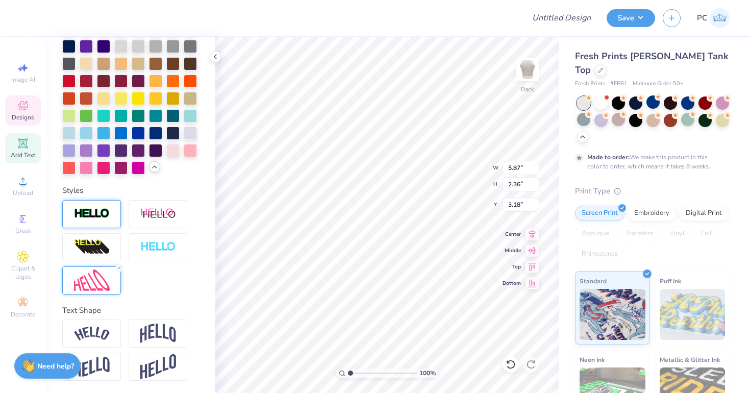
type input "1.36"
type input "4.17"
type input "3.50"
type input "7.18"
type input "0.59"
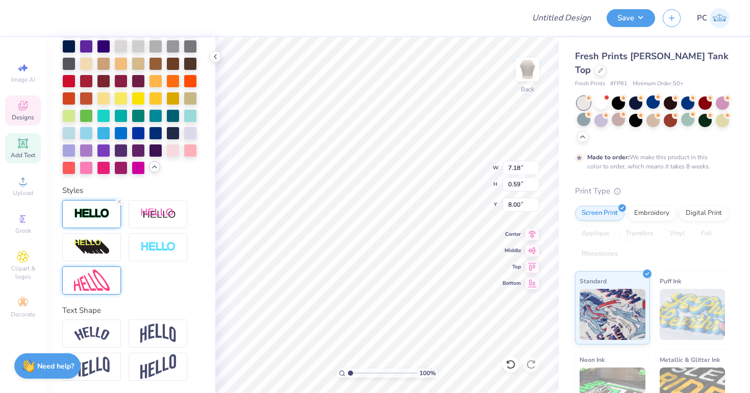
type input "3.88"
type input "4.02"
type input "1.61"
type input "3.37"
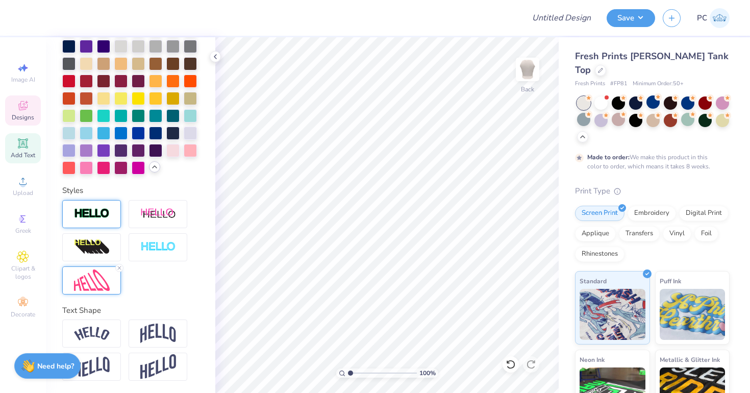
click at [24, 113] on div "Designs" at bounding box center [23, 110] width 36 height 30
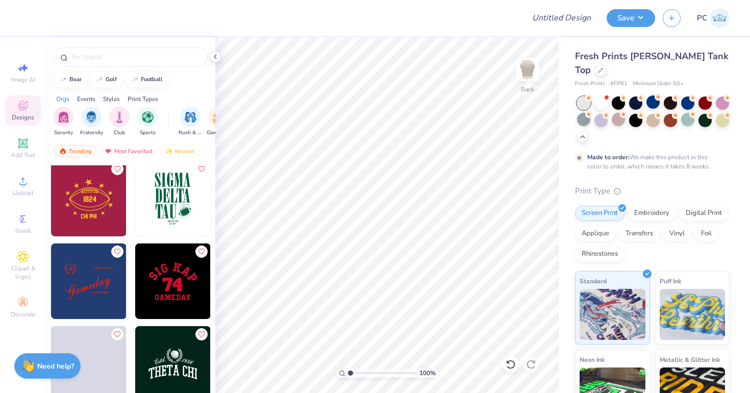
scroll to position [8023, 0]
click at [173, 198] on img at bounding box center [173, 199] width 76 height 76
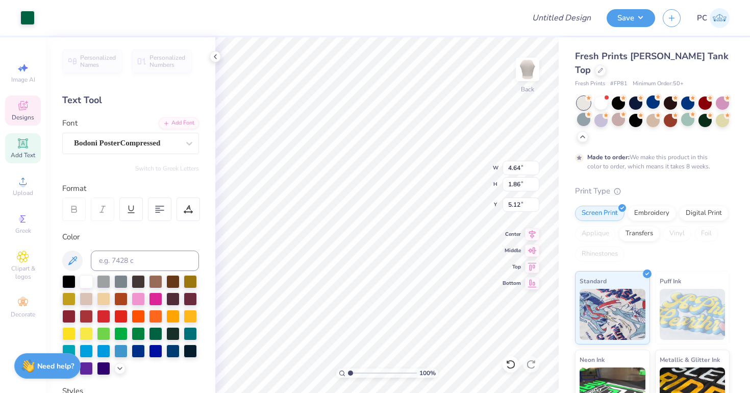
type input "6.31"
click at [513, 365] on icon at bounding box center [511, 364] width 10 height 10
type textarea "BETA"
type input "4.64"
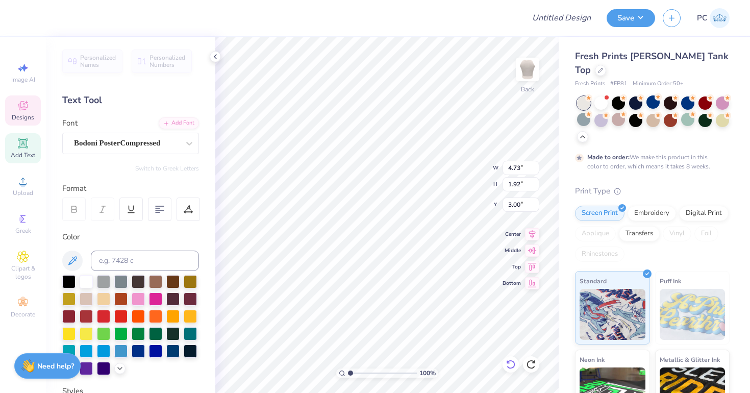
type input "1.86"
type input "5.12"
type textarea "OF"
type input "2.79"
type input "1.89"
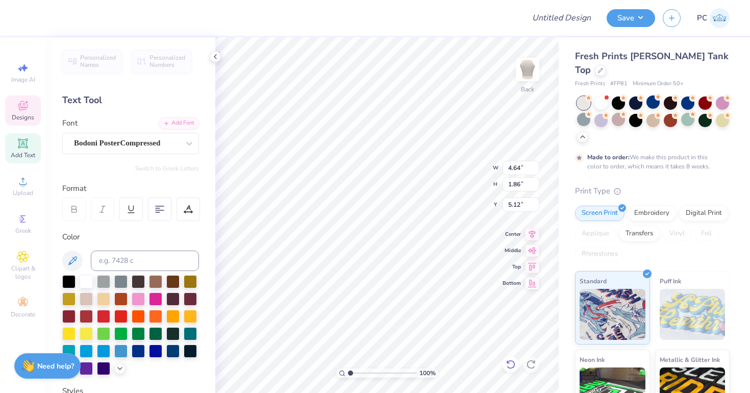
type input "7.24"
type textarea "[PERSON_NAME]"
type input "2.74"
type input "1.83"
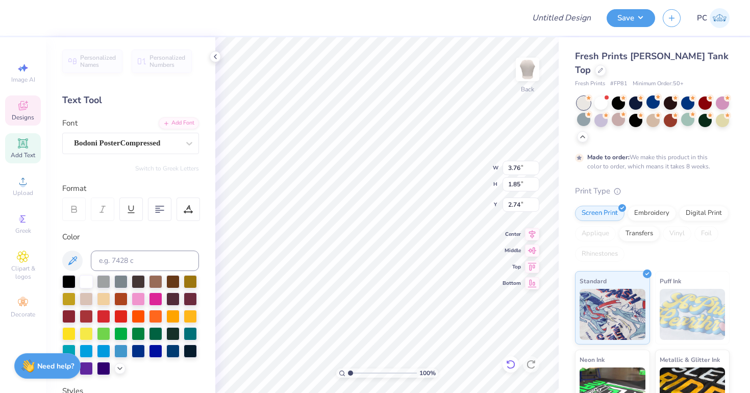
type input "1.90"
type input "4.85"
type input "5.25"
type input "6.87"
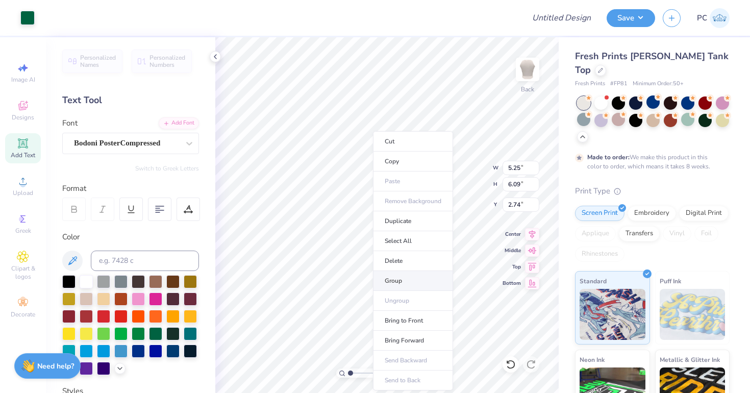
click at [396, 277] on li "Group" at bounding box center [413, 281] width 80 height 20
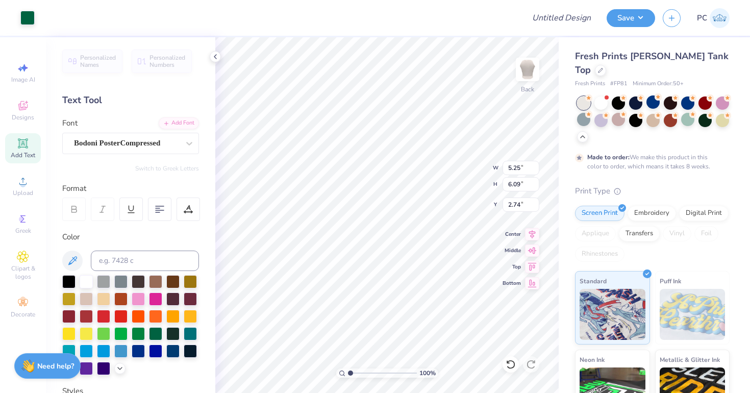
type input "3.90"
type input "4.53"
type input "3.00"
type input "5.27"
type input "3.90"
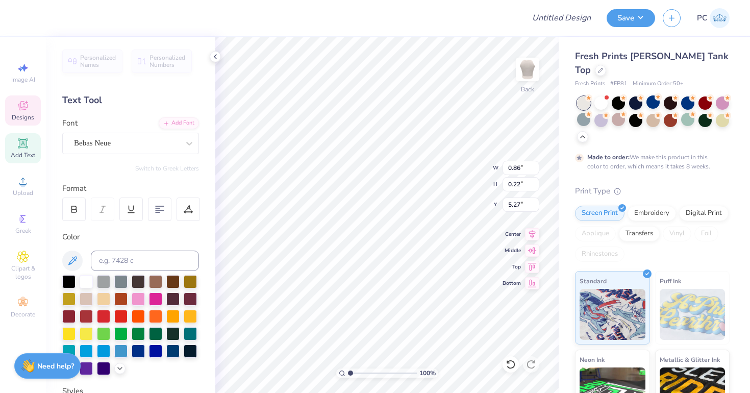
type input "4.53"
type input "3.00"
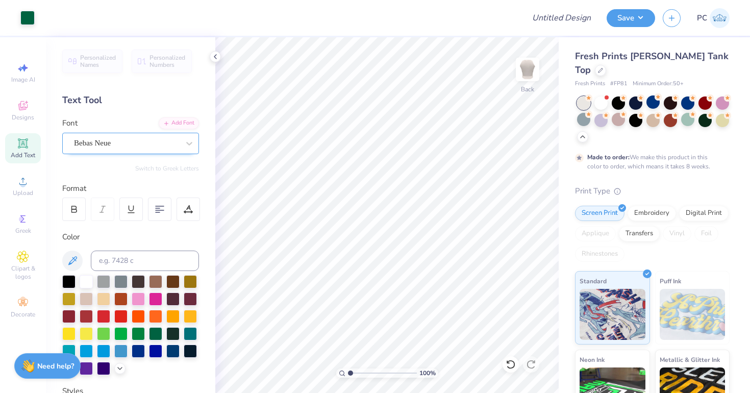
click at [104, 143] on div "Bebas Neue" at bounding box center [126, 143] width 107 height 16
click at [19, 150] on div "Add Text" at bounding box center [23, 148] width 36 height 30
type textarea "T"
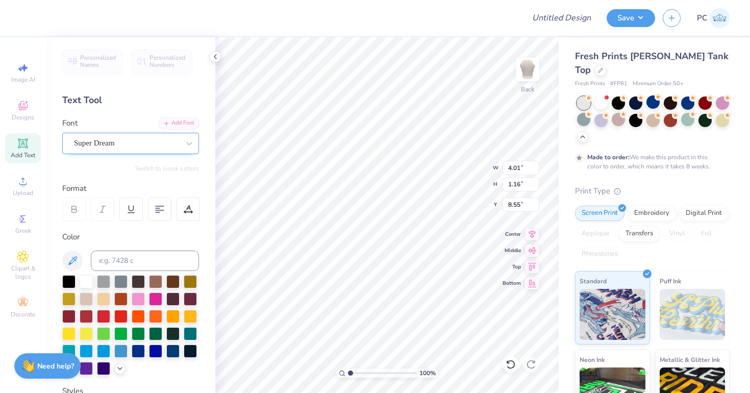
type textarea "to make the best better"
click at [111, 136] on div "Super Dream" at bounding box center [126, 143] width 107 height 16
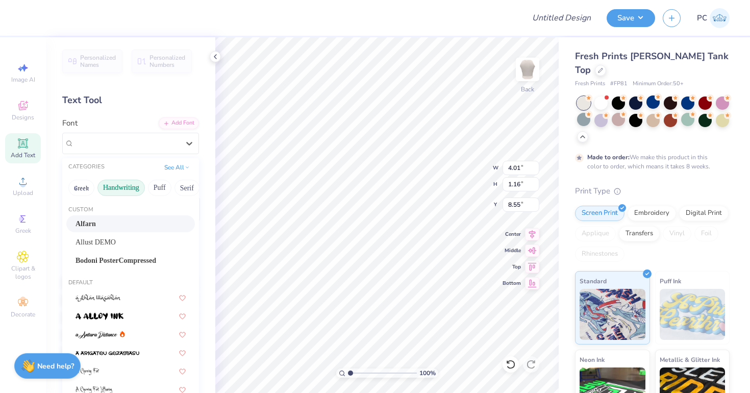
click at [116, 193] on button "Handwriting" at bounding box center [120, 188] width 47 height 16
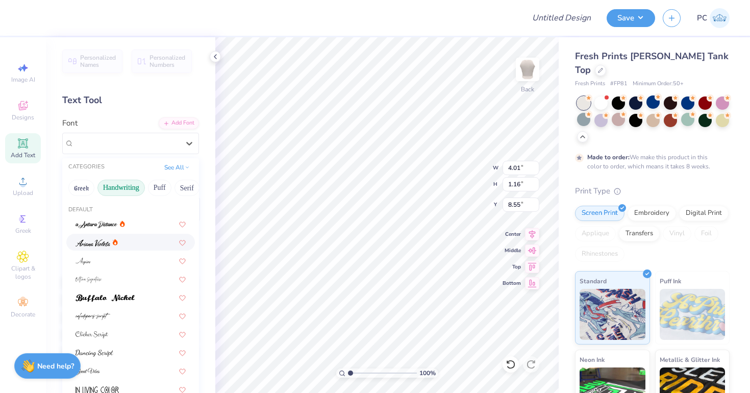
click at [107, 244] on img at bounding box center [93, 242] width 35 height 7
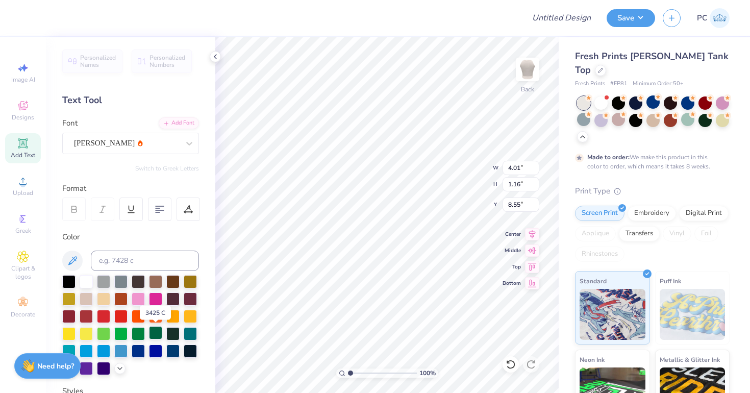
click at [156, 333] on div at bounding box center [155, 332] width 13 height 13
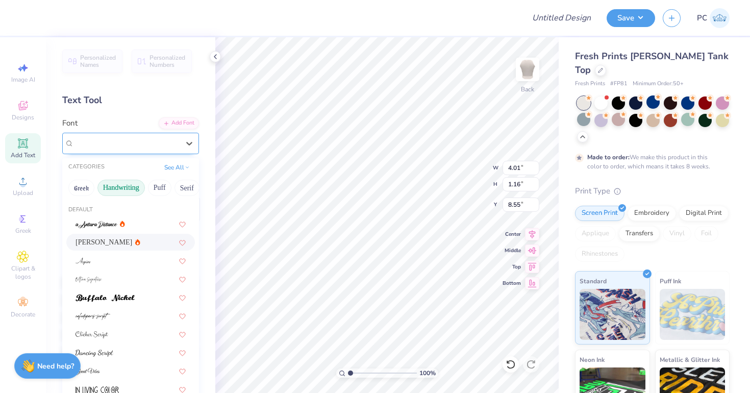
click at [104, 145] on div "[PERSON_NAME]" at bounding box center [126, 143] width 107 height 16
click at [111, 279] on div at bounding box center [131, 279] width 110 height 11
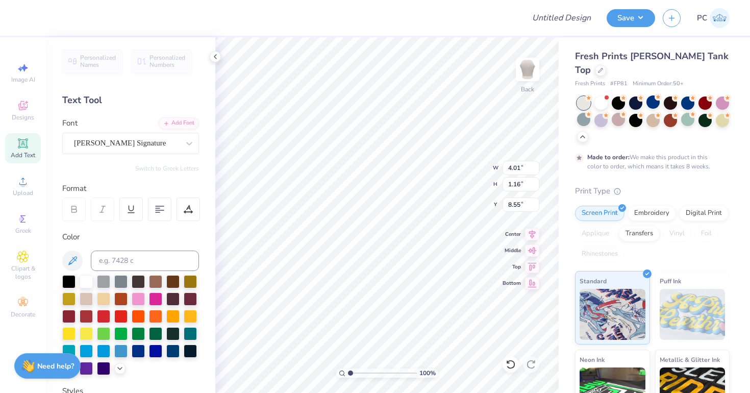
scroll to position [0, 1]
type input "3.20"
type input "0.60"
type input "9.20"
type input "12.34"
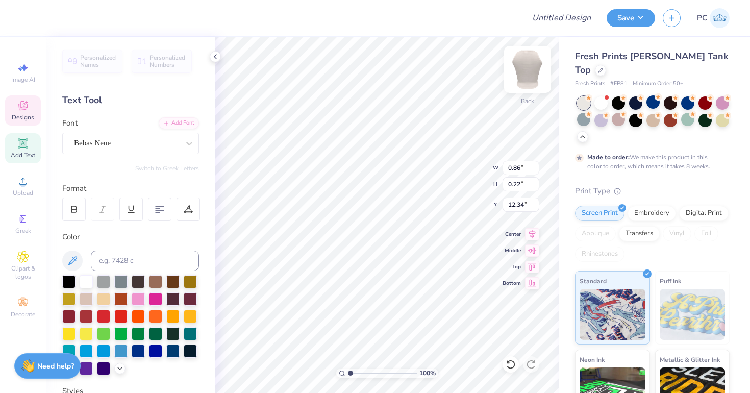
type input "3.20"
type input "0.60"
type input "4.97"
type input "5.57"
type input "7.81"
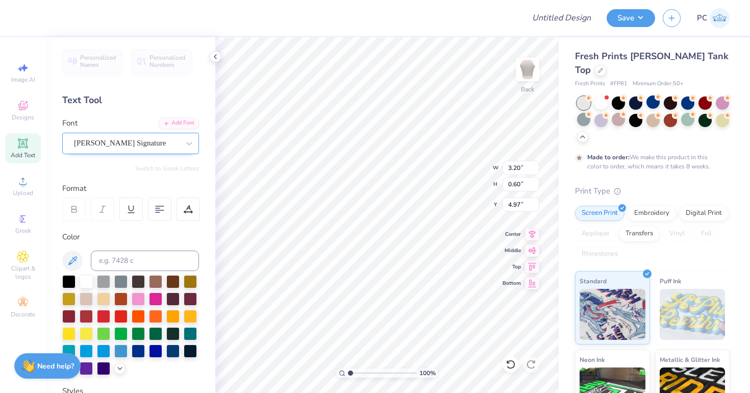
click at [143, 143] on div "[PERSON_NAME] Signature" at bounding box center [126, 143] width 107 height 16
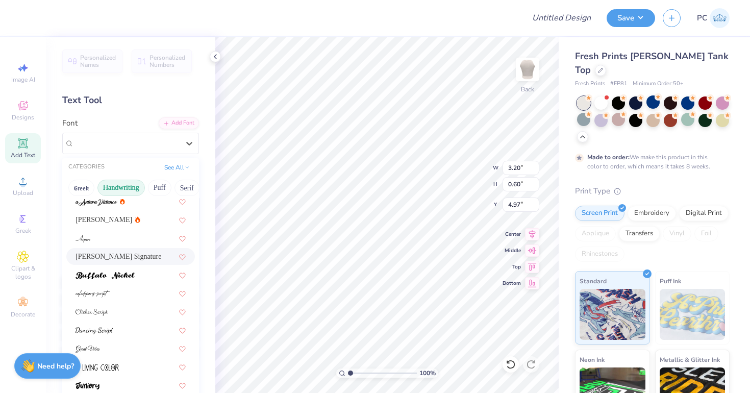
scroll to position [30, 0]
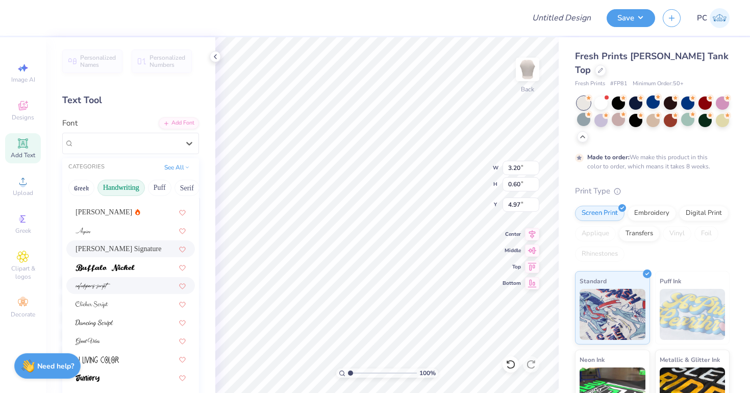
click at [105, 281] on span at bounding box center [93, 285] width 35 height 11
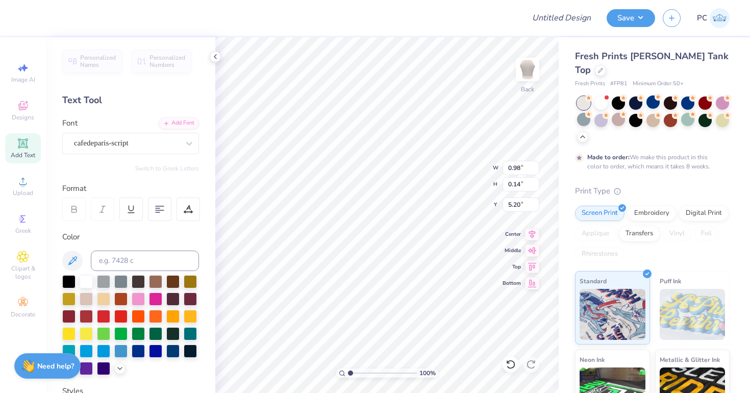
type input "0.98"
type input "0.14"
type input "5.20"
type input "2.01"
type input "0.30"
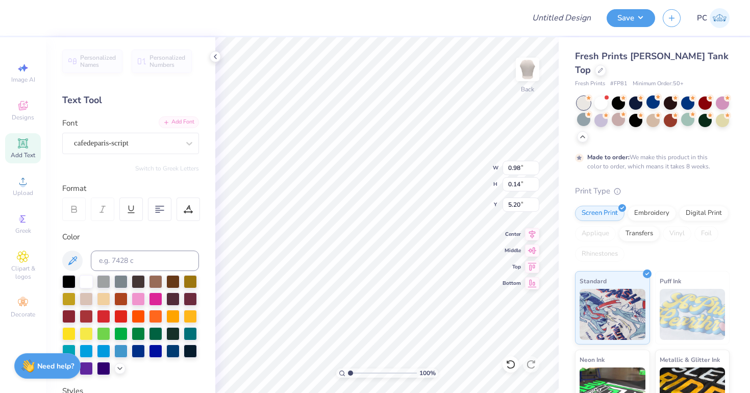
type input "5.05"
type input "3.02"
type input "0.44"
type input "4.83"
type input "3.53"
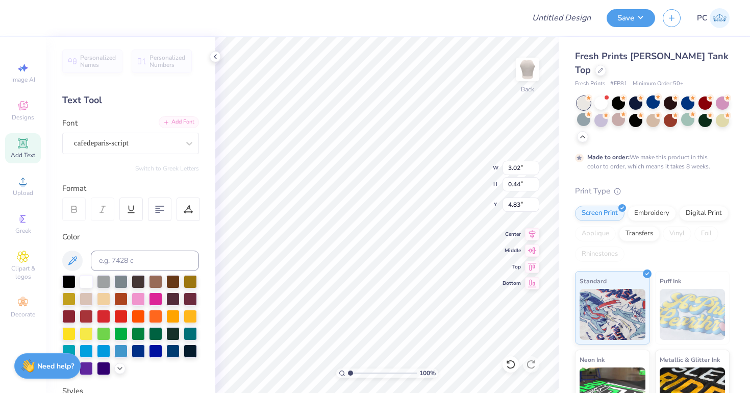
type input "0.52"
type input "4.75"
type input "5.01"
click at [153, 137] on div "cafedeparis-script" at bounding box center [126, 143] width 107 height 16
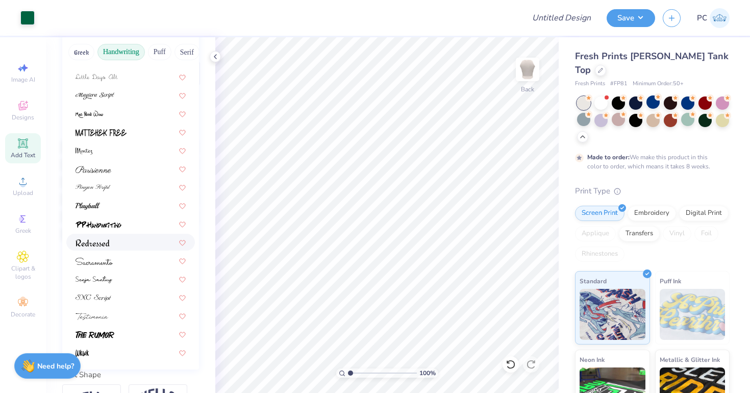
scroll to position [151, 0]
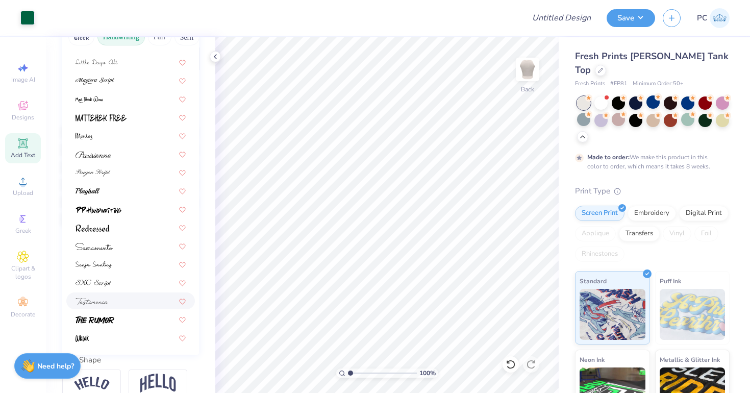
click at [107, 307] on div at bounding box center [130, 300] width 129 height 17
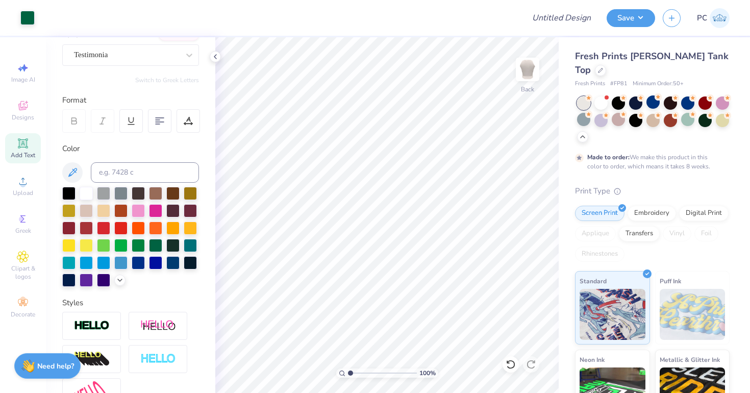
scroll to position [8, 0]
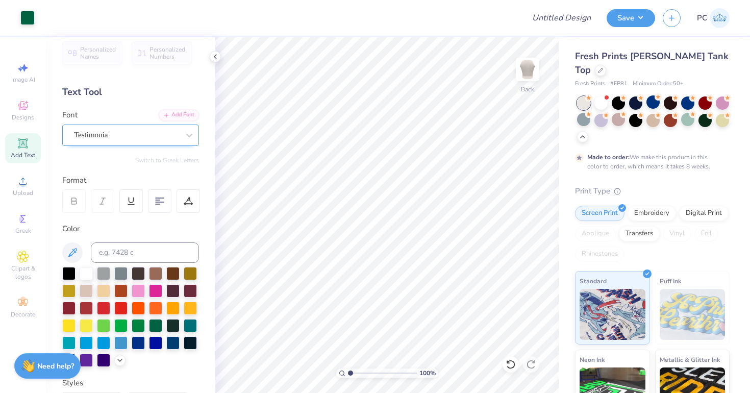
click at [120, 135] on div "Testimonia" at bounding box center [126, 135] width 107 height 16
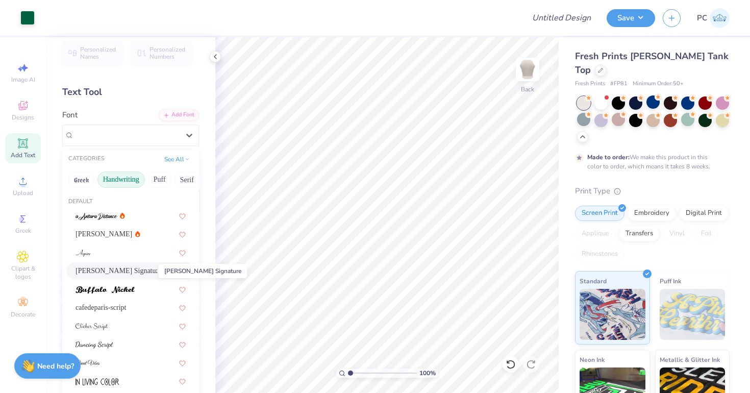
click at [119, 273] on span "[PERSON_NAME] Signature" at bounding box center [119, 270] width 86 height 11
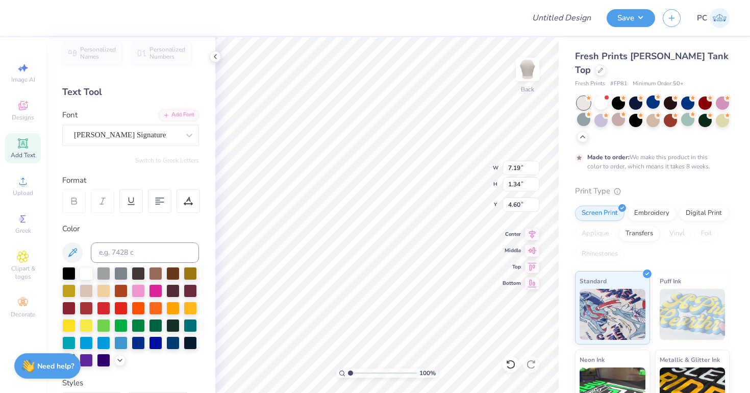
type input "3.11"
type input "0.58"
type input "5.36"
type input "4.98"
click at [118, 365] on div at bounding box center [130, 317] width 137 height 100
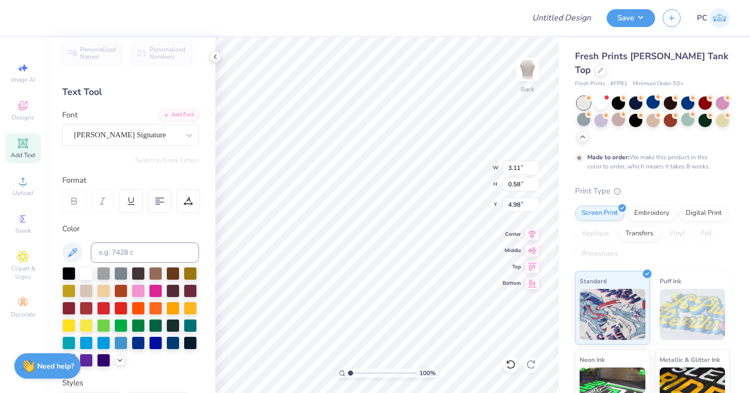
click at [125, 350] on div at bounding box center [130, 317] width 137 height 100
click at [122, 355] on div at bounding box center [119, 359] width 11 height 11
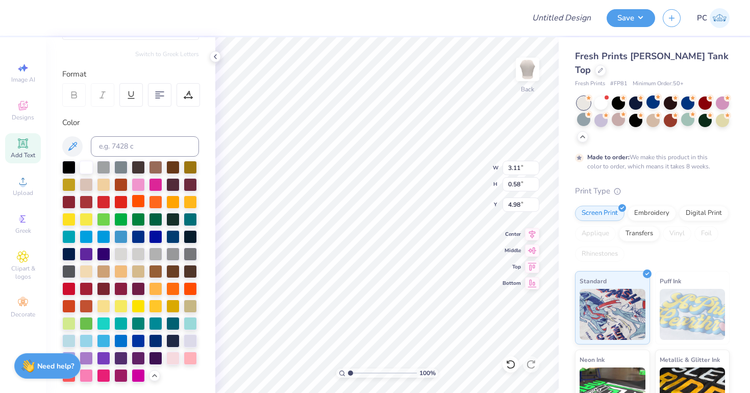
scroll to position [122, 0]
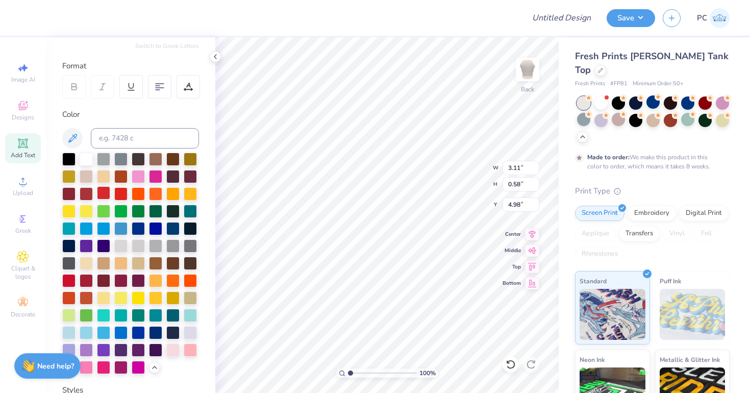
click at [108, 190] on div at bounding box center [103, 192] width 13 height 13
click at [85, 190] on div at bounding box center [86, 192] width 13 height 13
click at [107, 192] on div at bounding box center [103, 192] width 13 height 13
click at [124, 191] on div at bounding box center [120, 192] width 13 height 13
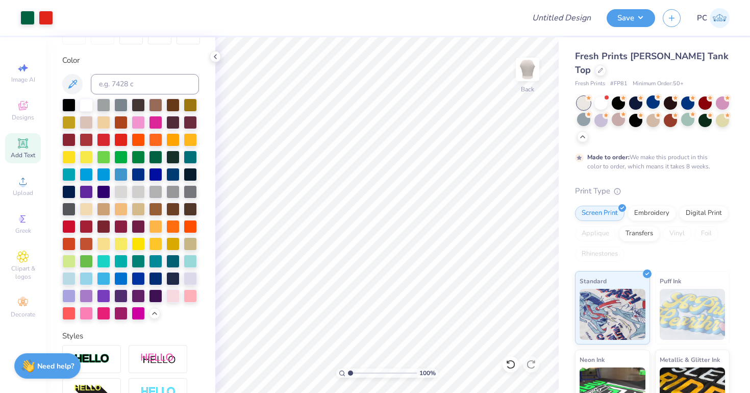
scroll to position [178, 0]
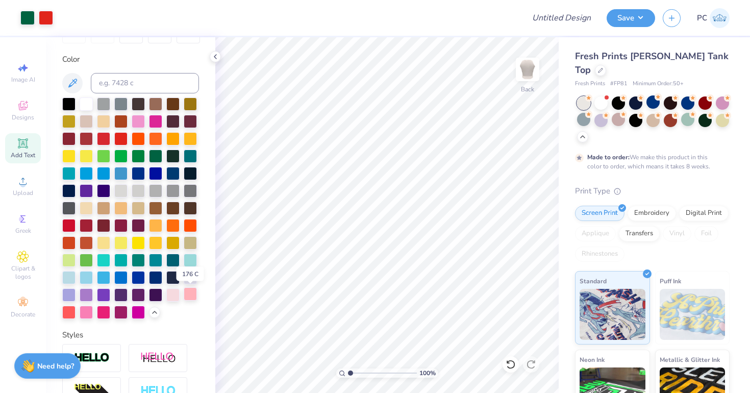
click at [192, 295] on div at bounding box center [190, 293] width 13 height 13
click at [170, 295] on div at bounding box center [172, 293] width 13 height 13
click at [122, 313] on div at bounding box center [120, 311] width 13 height 13
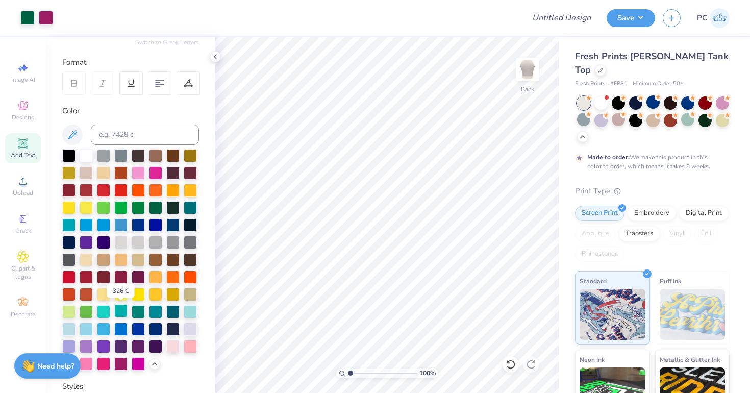
scroll to position [126, 0]
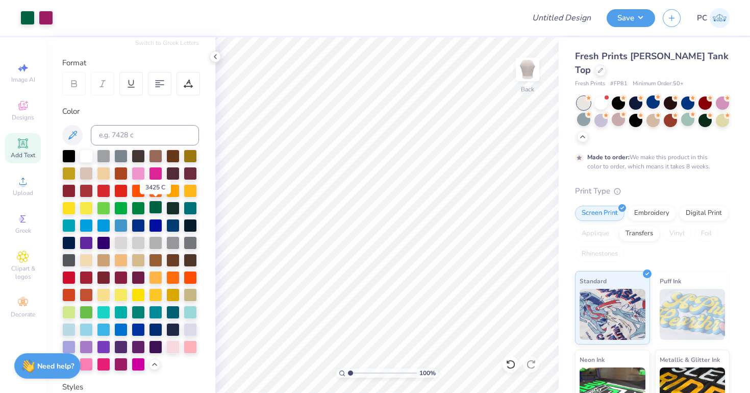
click at [158, 208] on div at bounding box center [155, 207] width 13 height 13
click at [122, 191] on div at bounding box center [120, 189] width 13 height 13
click at [83, 276] on div at bounding box center [86, 276] width 13 height 13
click at [121, 192] on div at bounding box center [120, 189] width 13 height 13
click at [155, 202] on div at bounding box center [155, 207] width 13 height 13
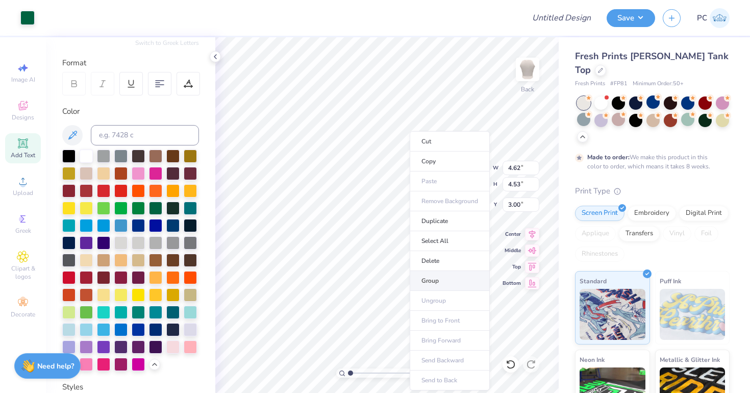
click at [427, 284] on li "Group" at bounding box center [450, 281] width 80 height 20
type input "3.95"
type input "3.88"
type input "3.66"
type input "3.00"
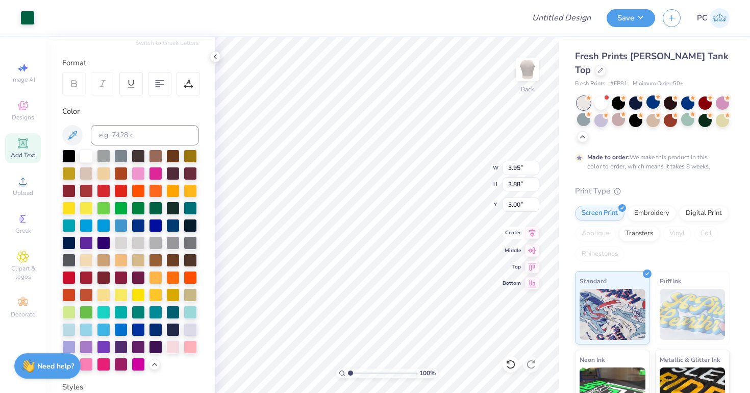
click at [532, 234] on icon at bounding box center [532, 233] width 14 height 12
click at [566, 11] on input "Design Title" at bounding box center [574, 18] width 50 height 20
type input "Merch"
click at [628, 13] on button "Save" at bounding box center [631, 17] width 48 height 18
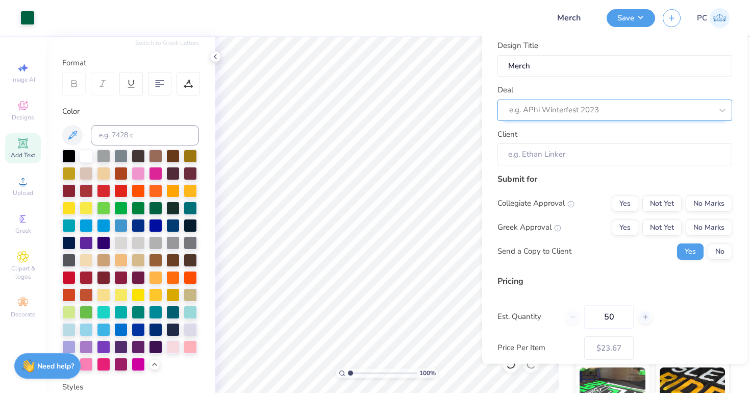
click at [545, 116] on div at bounding box center [610, 110] width 203 height 14
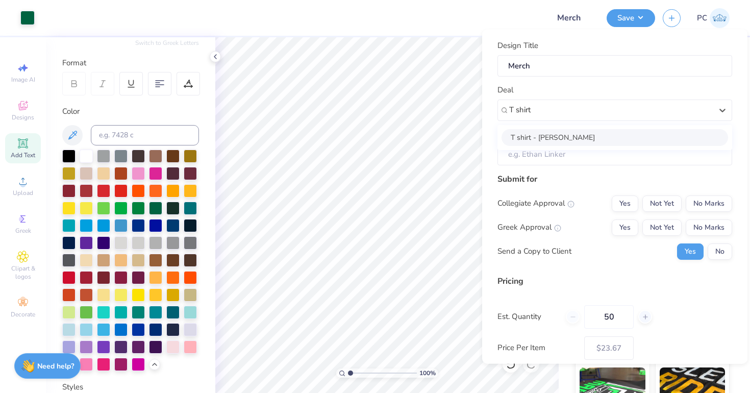
click at [558, 137] on div "T shirt - [PERSON_NAME]" at bounding box center [615, 137] width 227 height 17
type input "T shirt"
type input "[PERSON_NAME]"
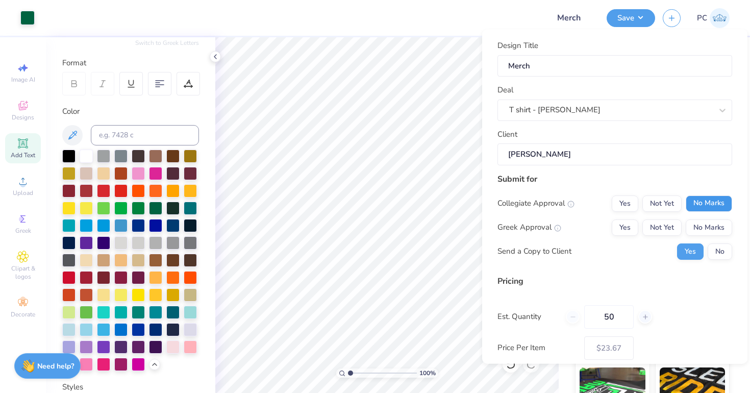
click at [728, 195] on button "No Marks" at bounding box center [709, 203] width 46 height 16
click at [622, 227] on button "Yes" at bounding box center [625, 227] width 27 height 16
type input "$23.67"
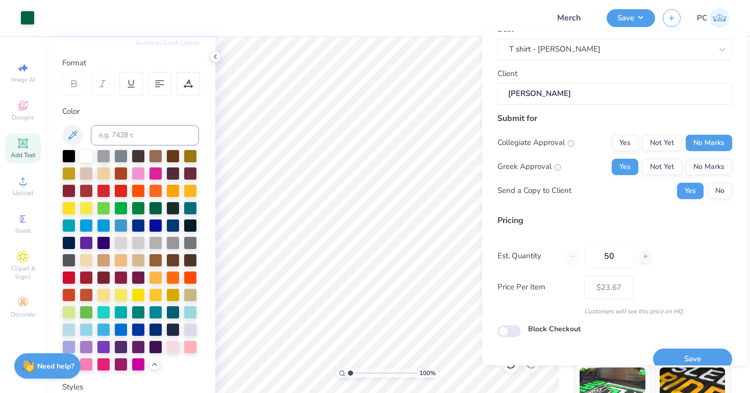
scroll to position [69, 0]
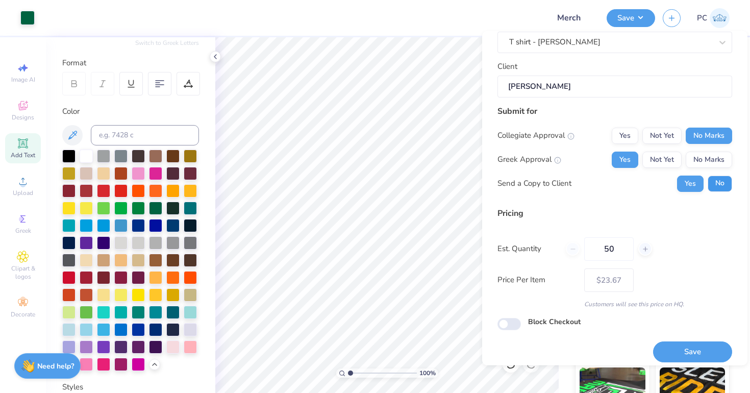
click at [723, 183] on button "No" at bounding box center [720, 184] width 24 height 16
click at [514, 326] on input "Block Checkout" at bounding box center [509, 324] width 23 height 12
checkbox input "true"
click at [682, 346] on button "Save" at bounding box center [692, 352] width 79 height 21
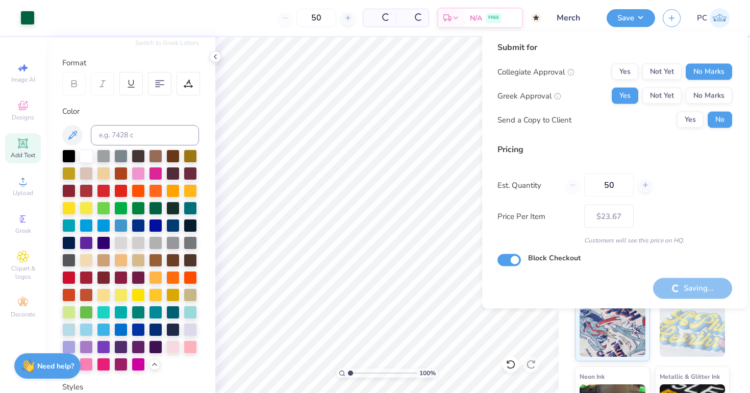
type input "– –"
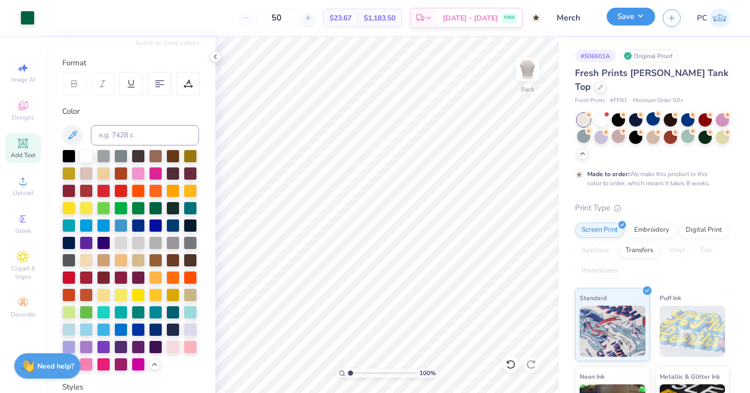
click at [627, 13] on button "Save" at bounding box center [631, 17] width 48 height 18
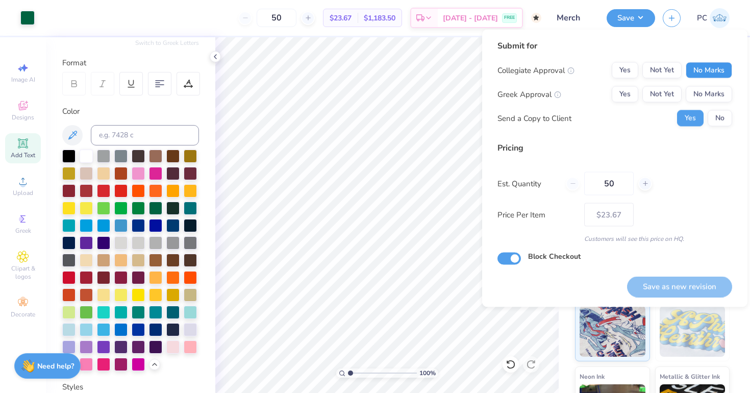
click at [697, 76] on button "No Marks" at bounding box center [709, 70] width 46 height 16
click at [634, 99] on button "Yes" at bounding box center [625, 94] width 27 height 16
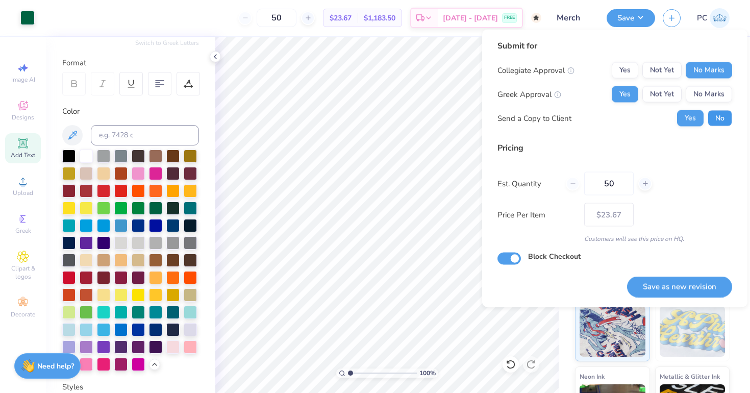
click at [722, 126] on button "No" at bounding box center [720, 118] width 24 height 16
click at [681, 306] on div "Submit for Collegiate Approval Yes Not Yet No Marks Greek Approval Yes Not Yet …" at bounding box center [614, 169] width 265 height 278
click at [678, 288] on button "Save as new revision" at bounding box center [679, 286] width 105 height 21
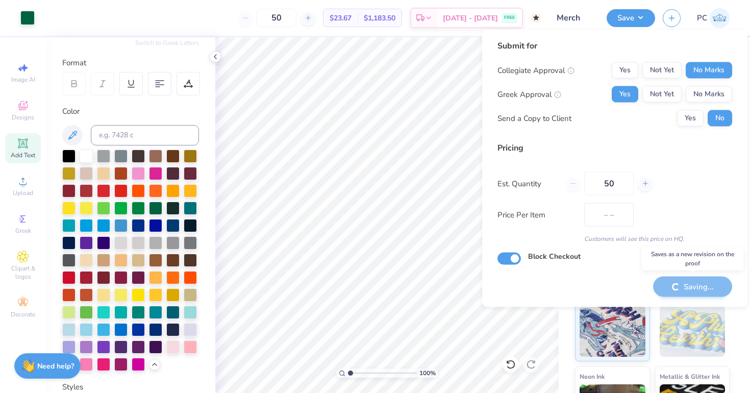
type input "$23.67"
